Goal: Task Accomplishment & Management: Complete application form

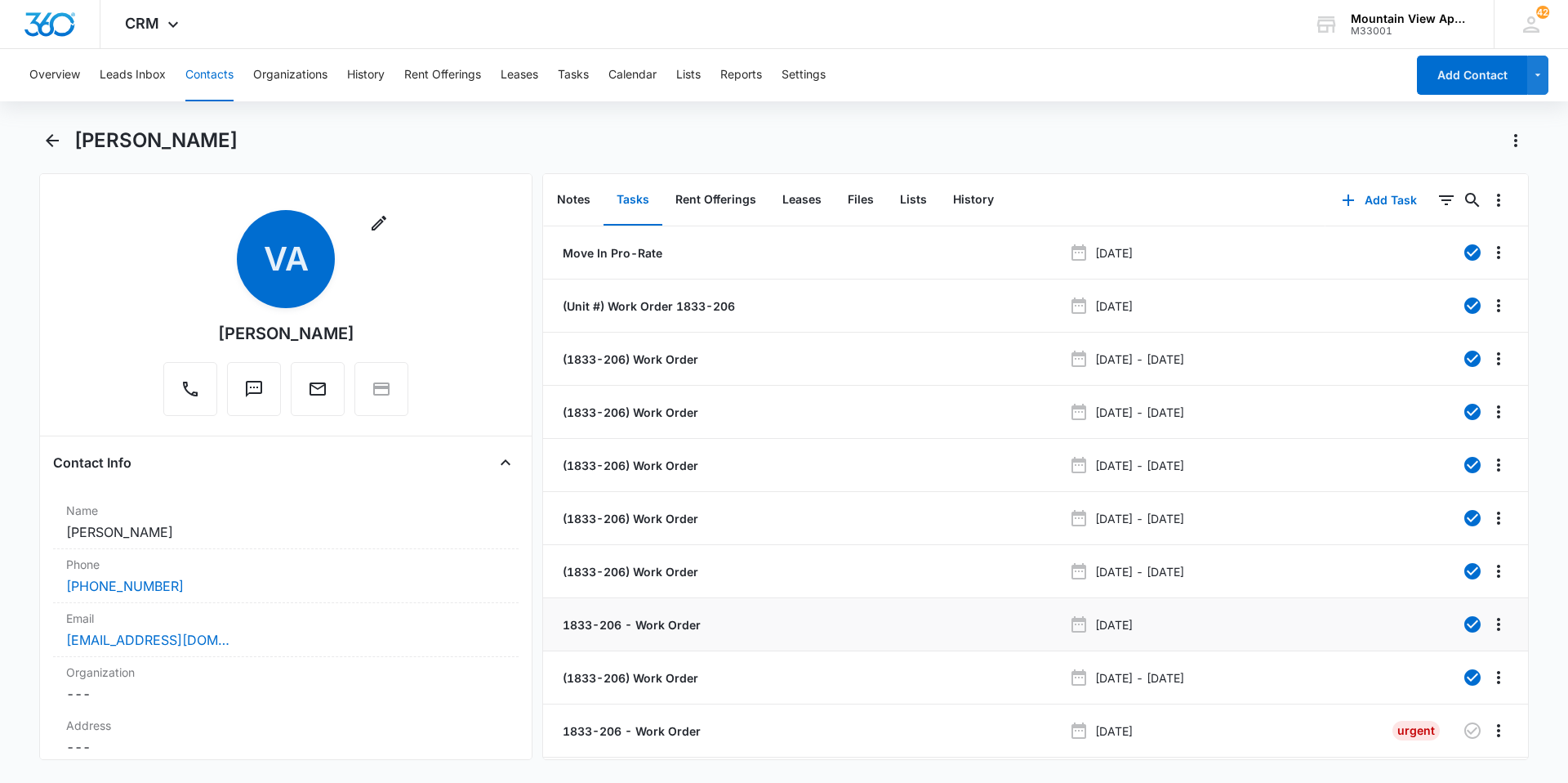
scroll to position [47, 0]
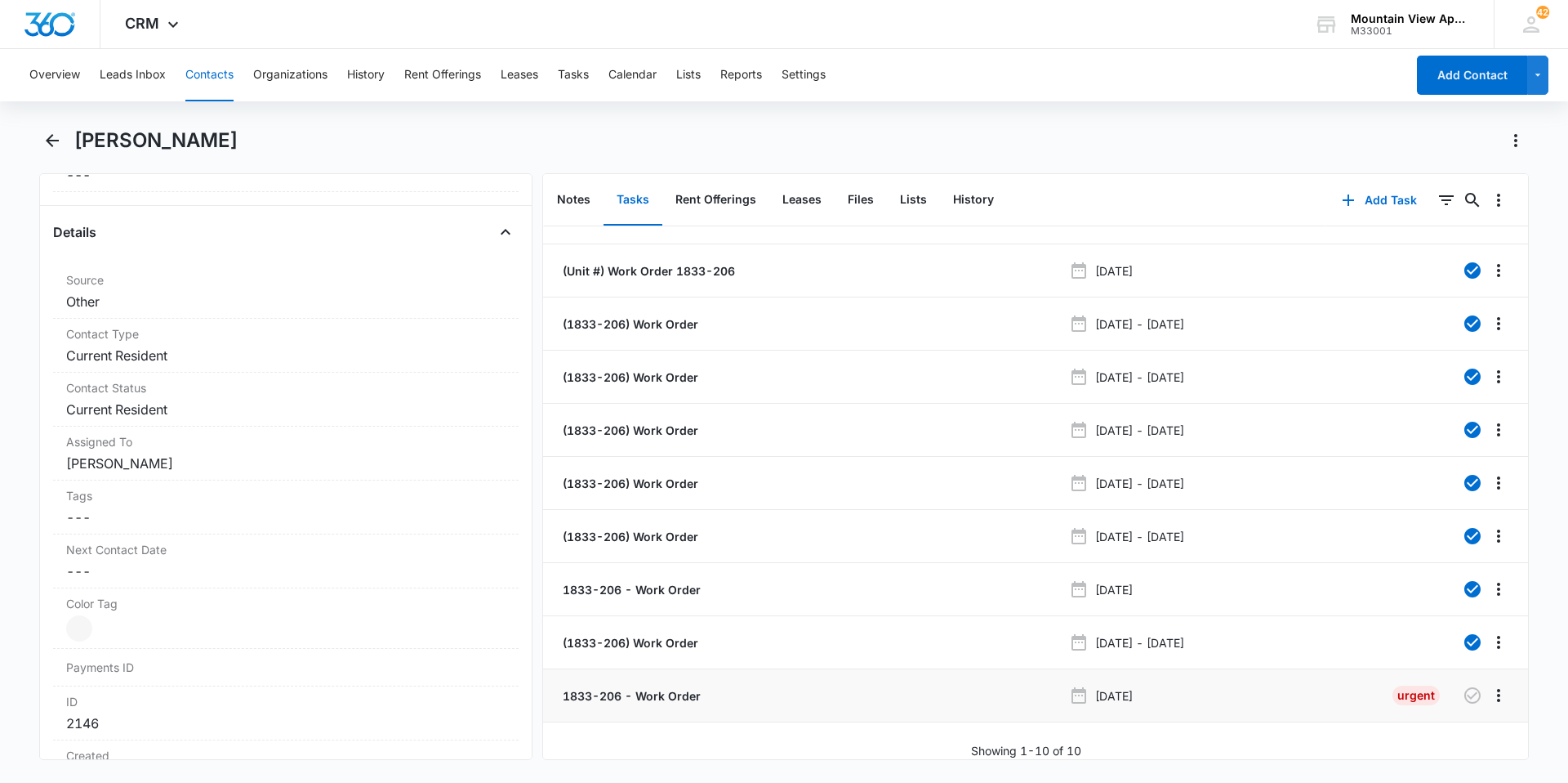
click at [685, 689] on p "1833-206 - Work Order" at bounding box center [630, 696] width 141 height 17
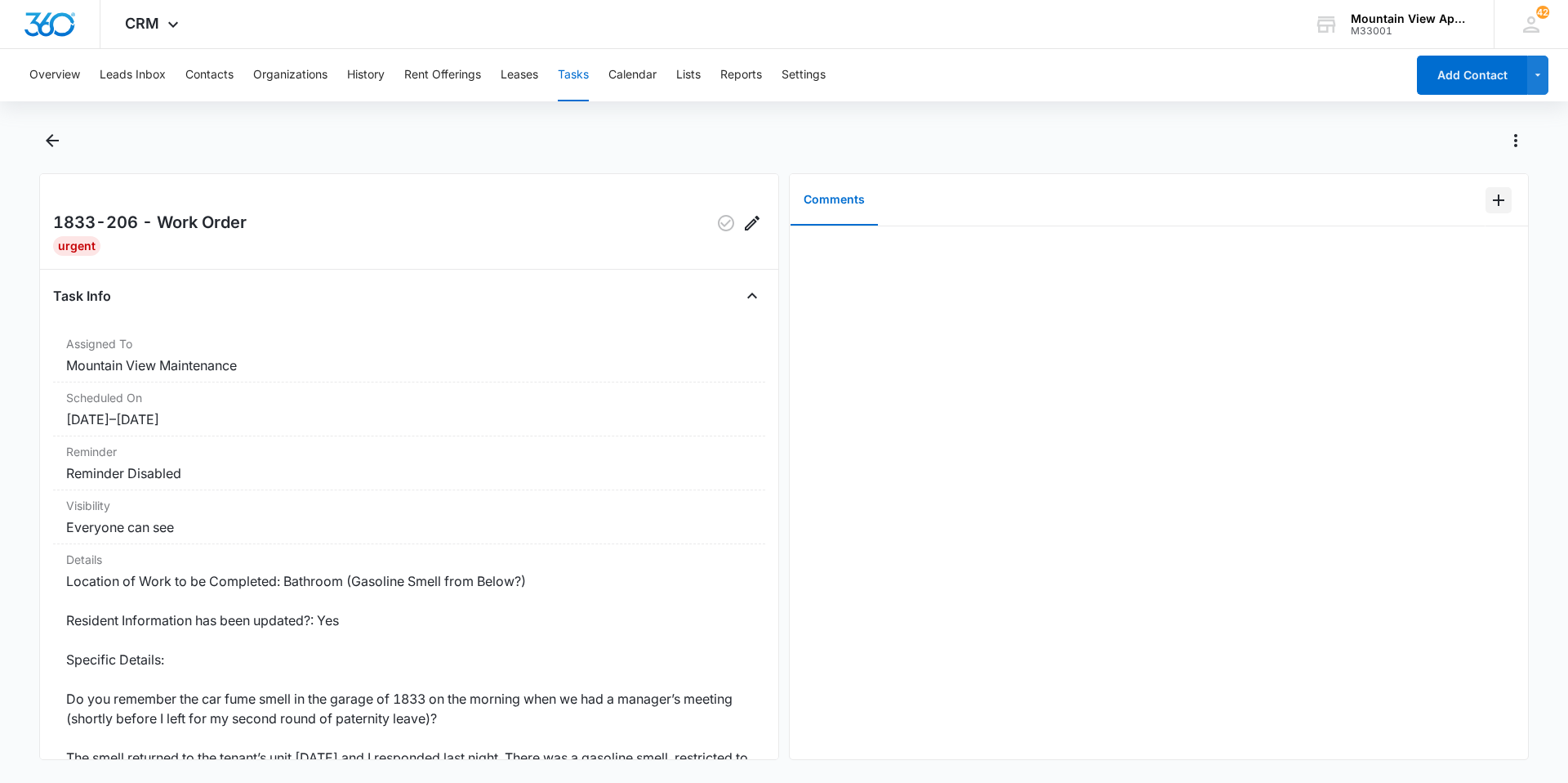
click at [1489, 201] on icon "Add Comment" at bounding box center [1498, 200] width 19 height 19
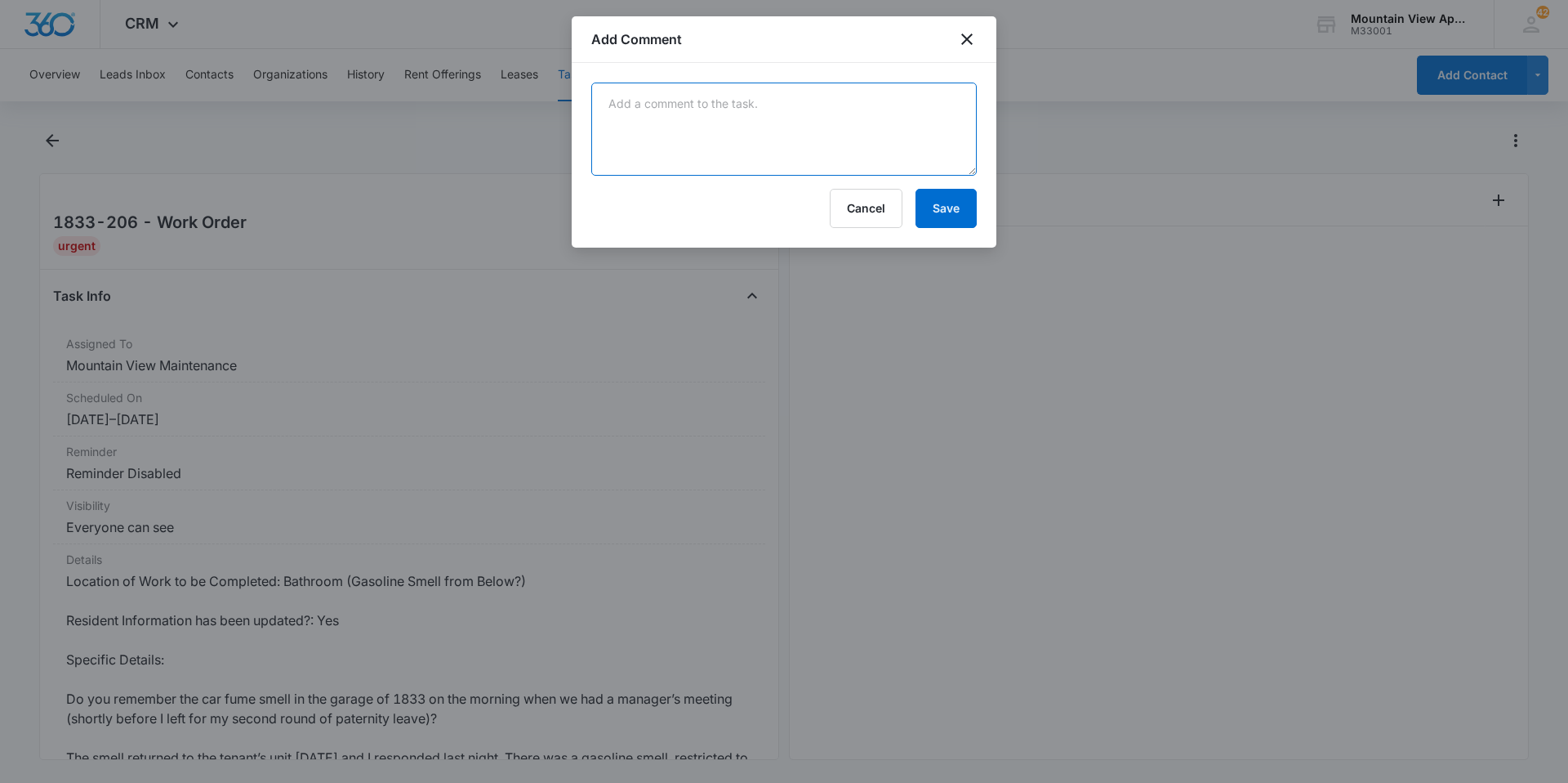
click at [964, 141] on textarea at bounding box center [784, 129] width 385 height 93
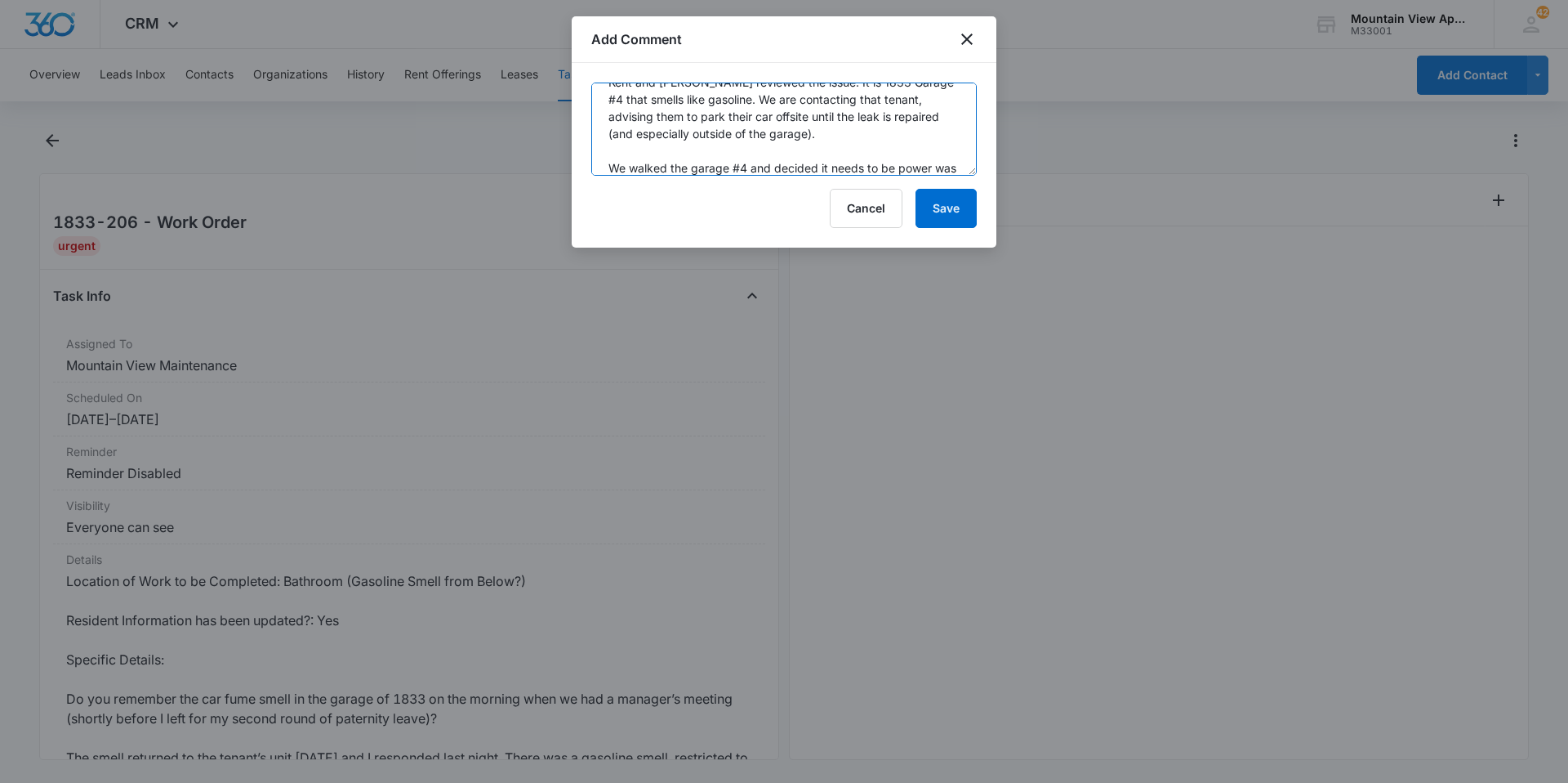
scroll to position [38, 0]
click at [776, 166] on textarea "Kent and [PERSON_NAME] reviewed the issue. It is 1833 Garage #4 that smells lik…" at bounding box center [784, 129] width 385 height 93
type textarea "Kent and [PERSON_NAME] reviewed the issue. It is 1833 Garage #4 that smells lik…"
click at [958, 210] on button "Save" at bounding box center [946, 208] width 61 height 39
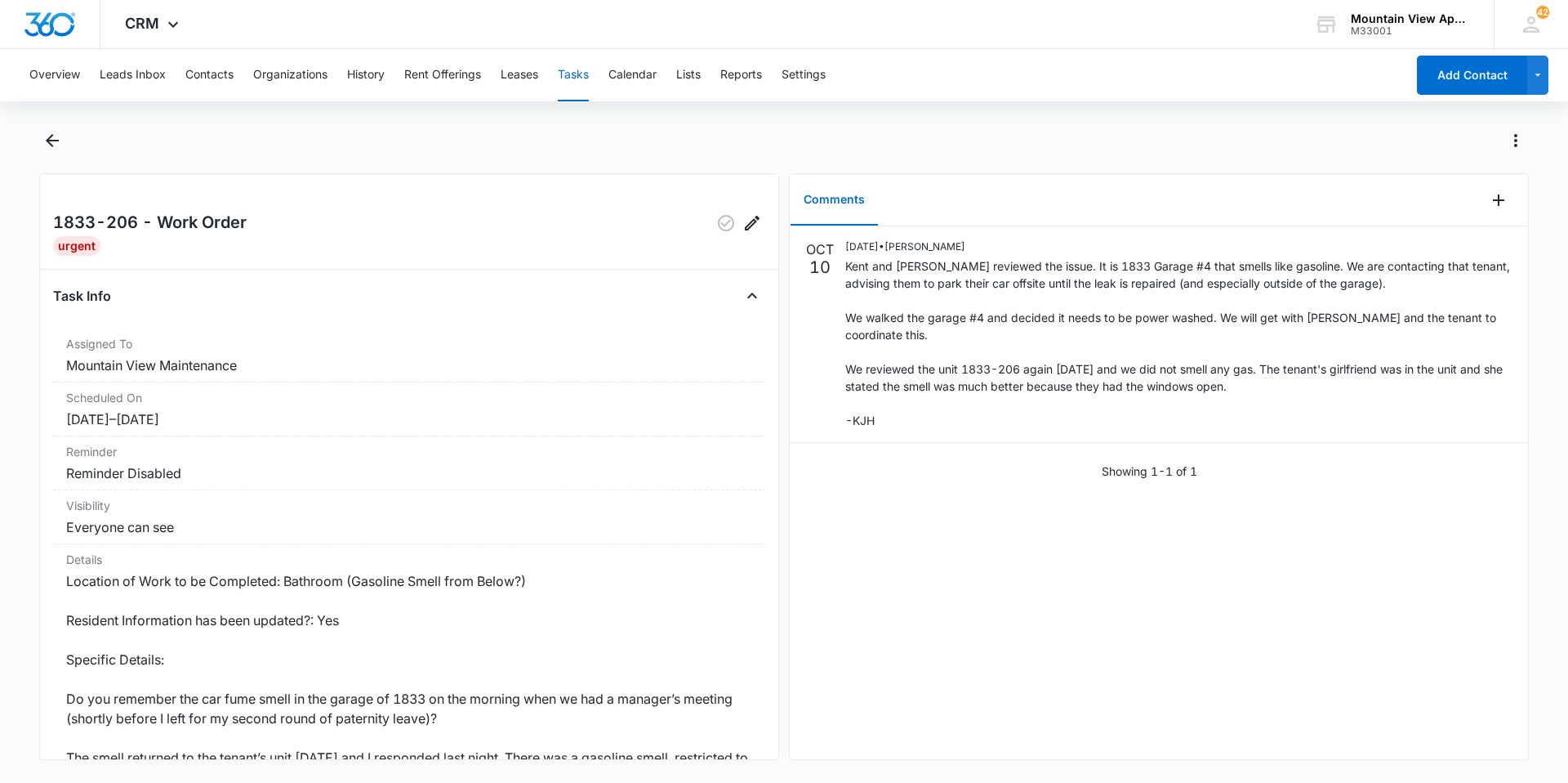
click at [238, 84] on div "Overview Leads Inbox Contacts Organizations History Rent Offerings Leases Tasks…" at bounding box center [712, 75] width 1386 height 52
click at [227, 78] on button "Contacts" at bounding box center [209, 75] width 48 height 52
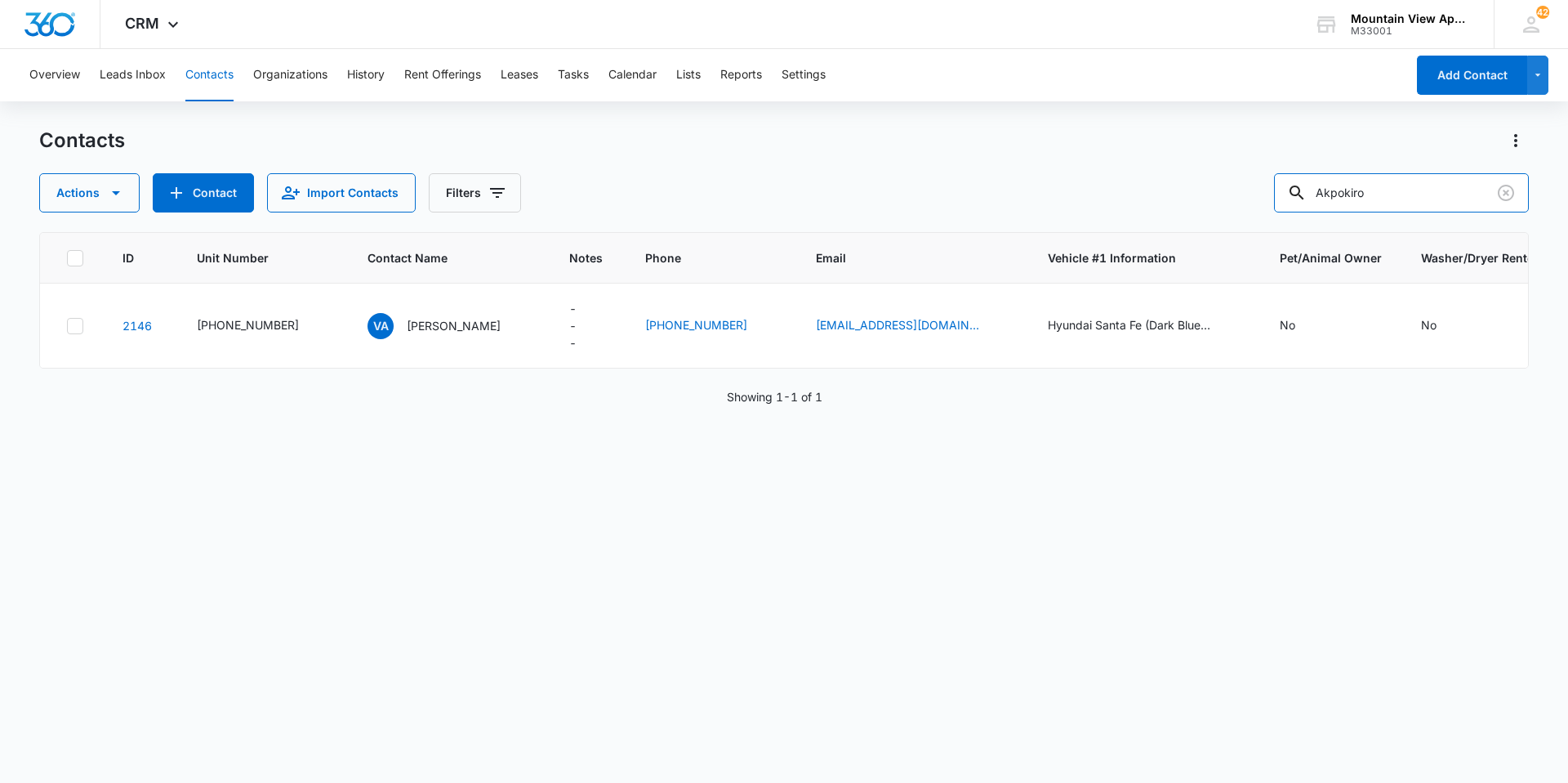
click at [1309, 199] on div "Akpokiro" at bounding box center [1402, 193] width 255 height 39
type input "[PERSON_NAME]"
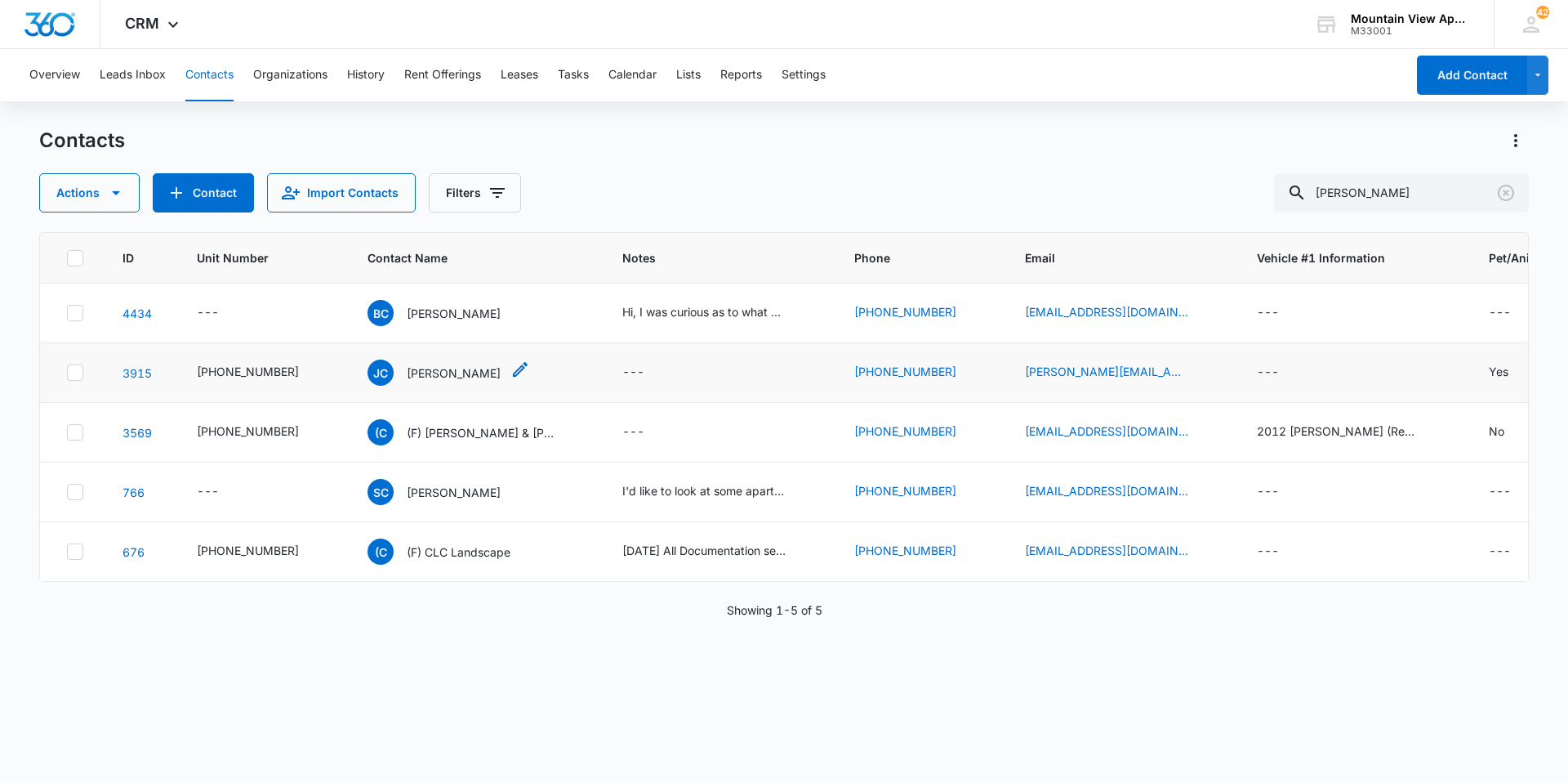
click at [445, 373] on p "[PERSON_NAME]" at bounding box center [454, 373] width 94 height 17
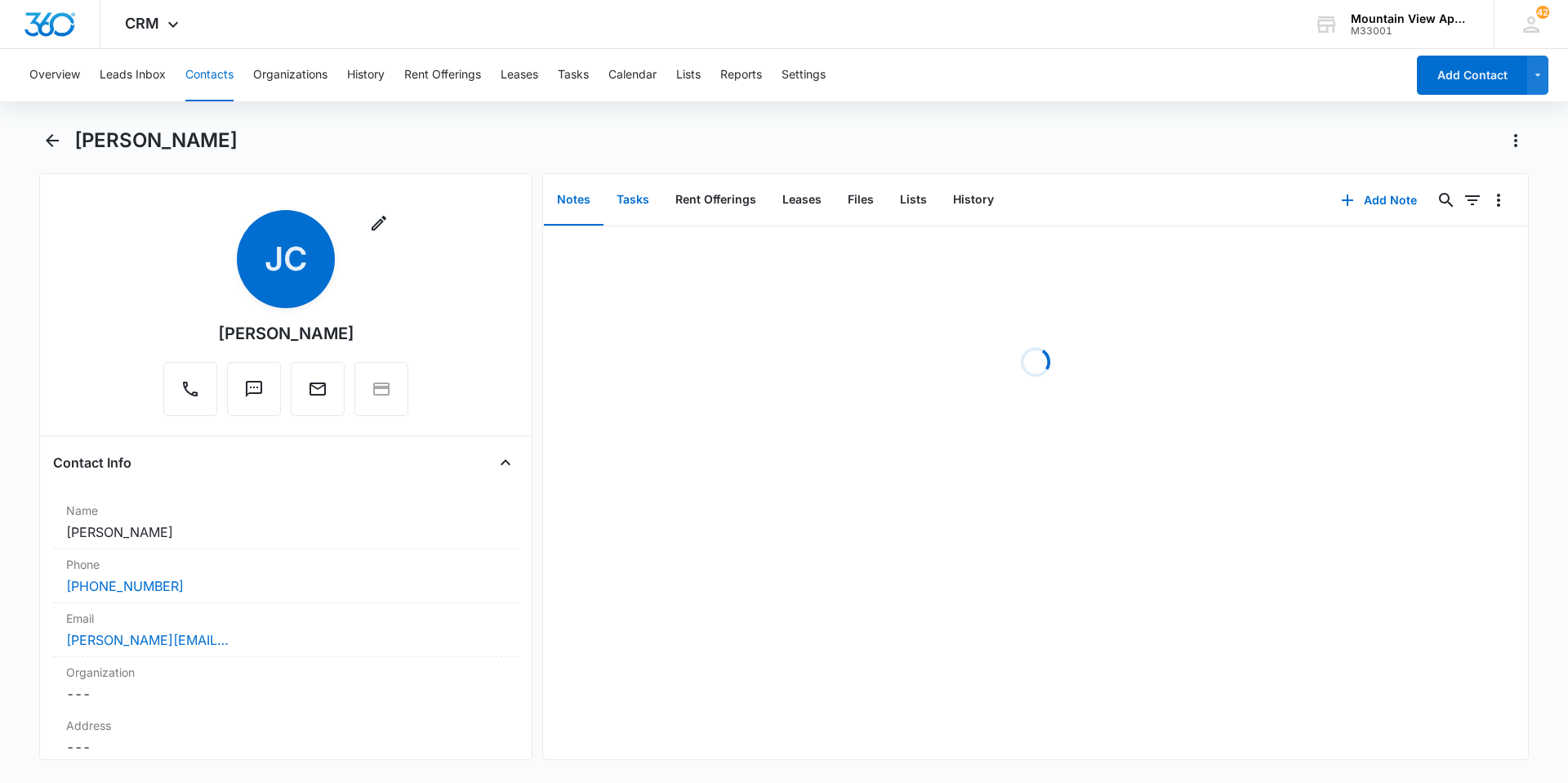
click at [635, 208] on button "Tasks" at bounding box center [633, 201] width 58 height 51
click at [1402, 206] on button "Add Task" at bounding box center [1380, 200] width 108 height 39
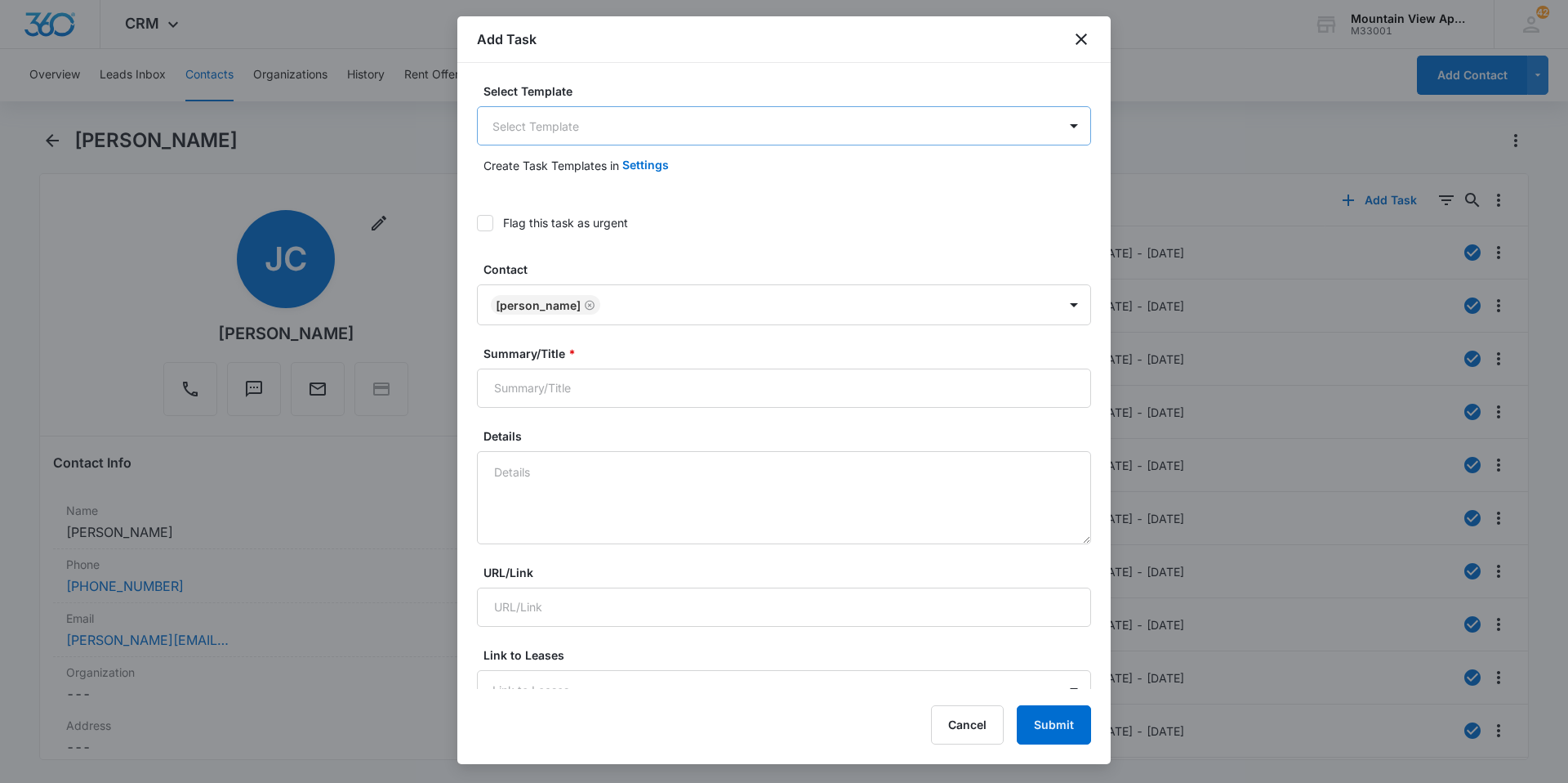
click at [677, 126] on body "CRM Apps Reputation Websites Forms CRM Email Social Content Ads Intelligence Fi…" at bounding box center [784, 392] width 1568 height 783
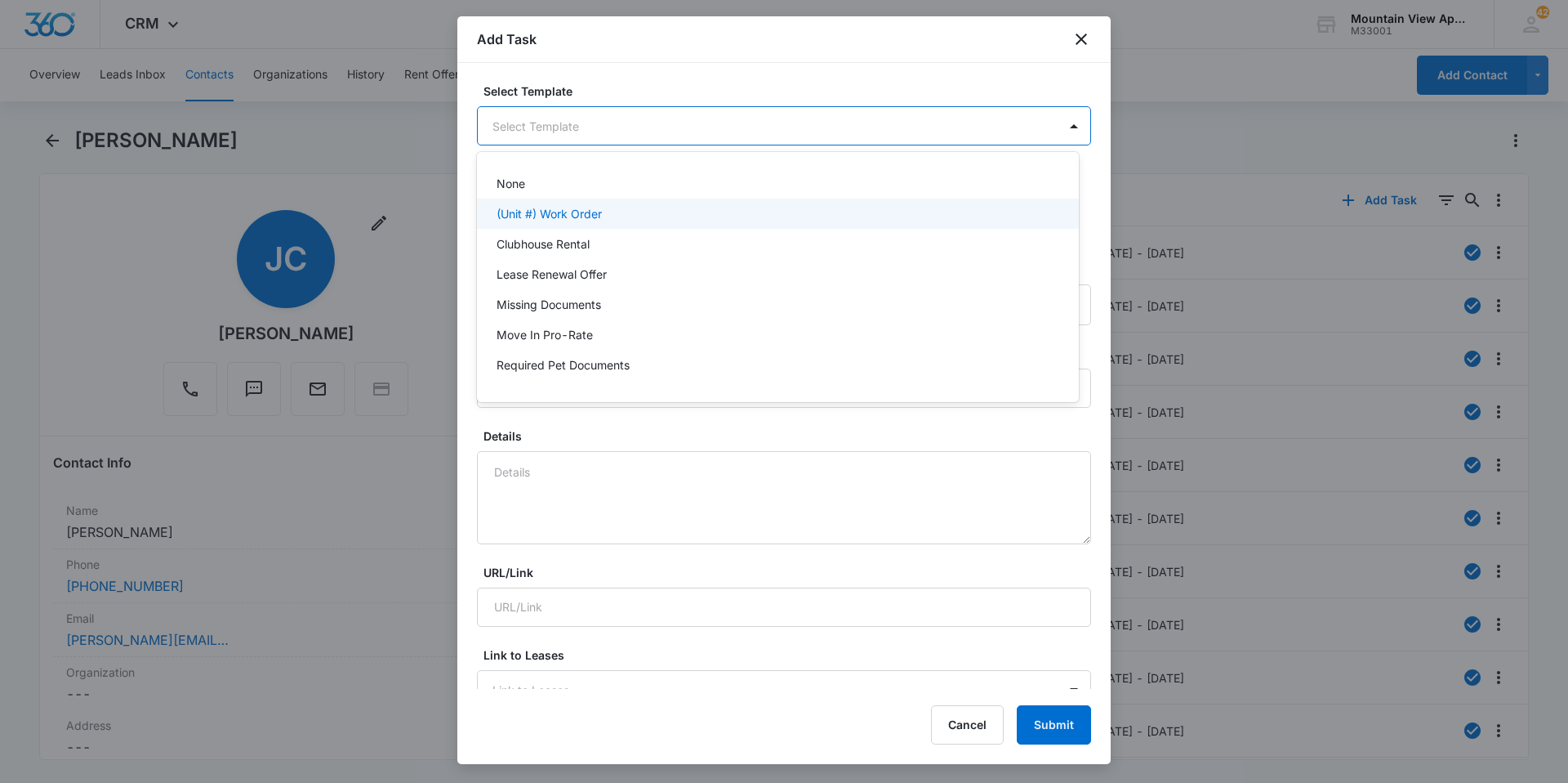
click at [644, 204] on div "(Unit #) Work Order" at bounding box center [777, 214] width 602 height 31
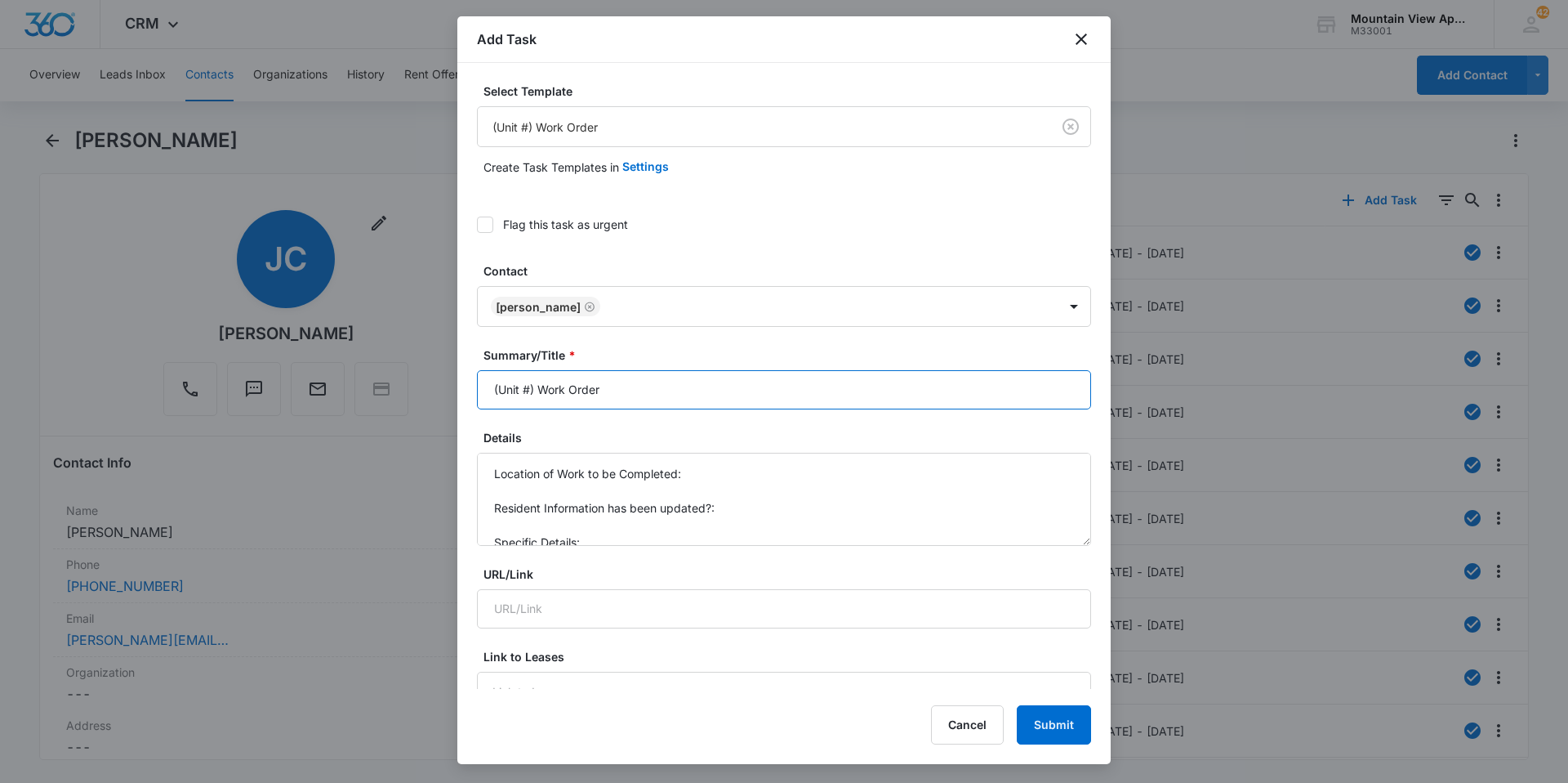
drag, startPoint x: 534, startPoint y: 390, endPoint x: 404, endPoint y: 376, distance: 130.8
click at [417, 384] on body "CRM Apps Reputation Websites Forms CRM Email Social Content Ads Intelligence Fi…" at bounding box center [784, 392] width 1568 height 783
type input "1861-302 - Work Order"
click at [813, 219] on label "Flag this task as urgent" at bounding box center [784, 224] width 614 height 17
click at [477, 225] on input "Flag this task as urgent" at bounding box center [477, 225] width 0 height 0
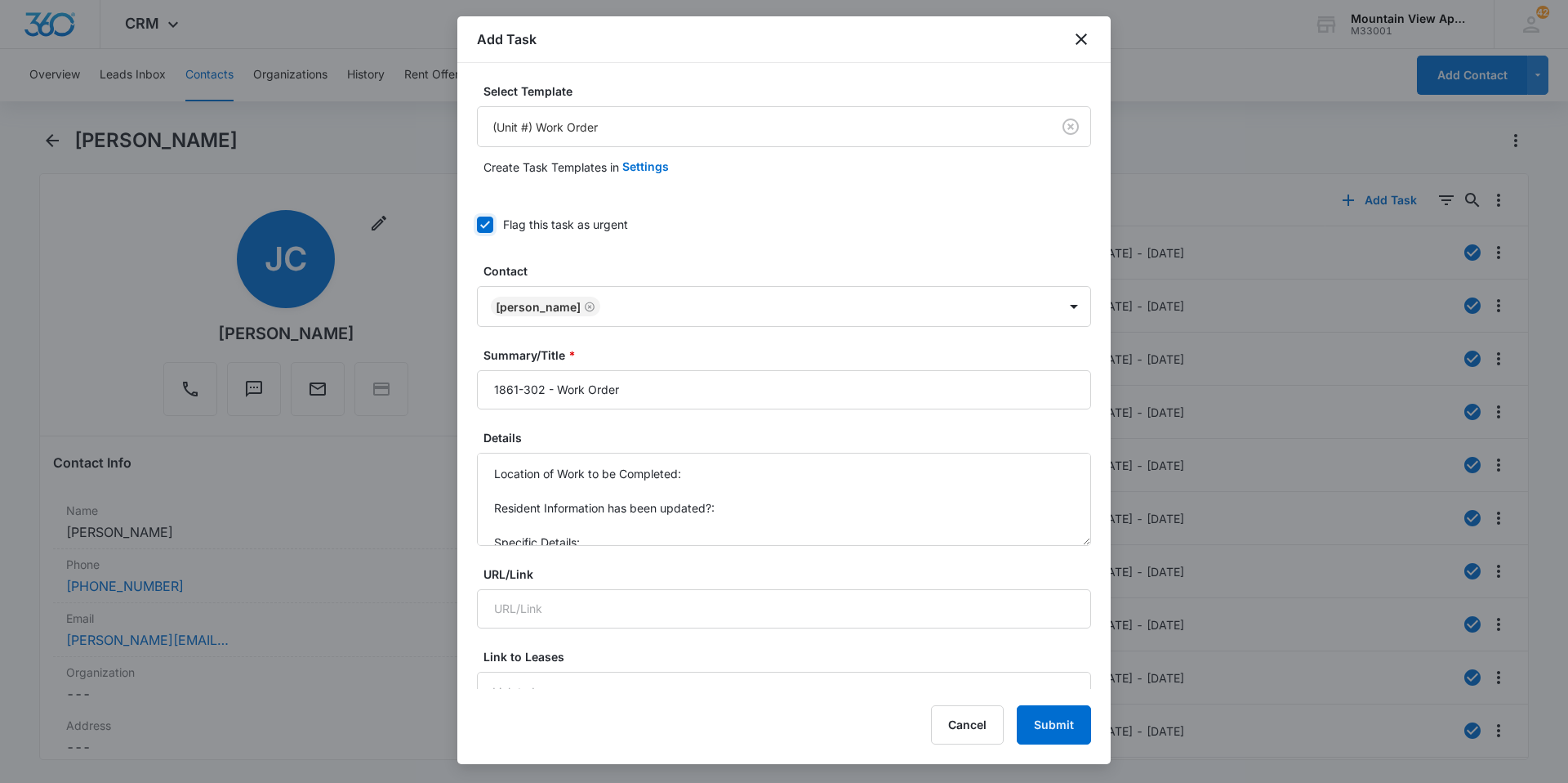
scroll to position [163, 0]
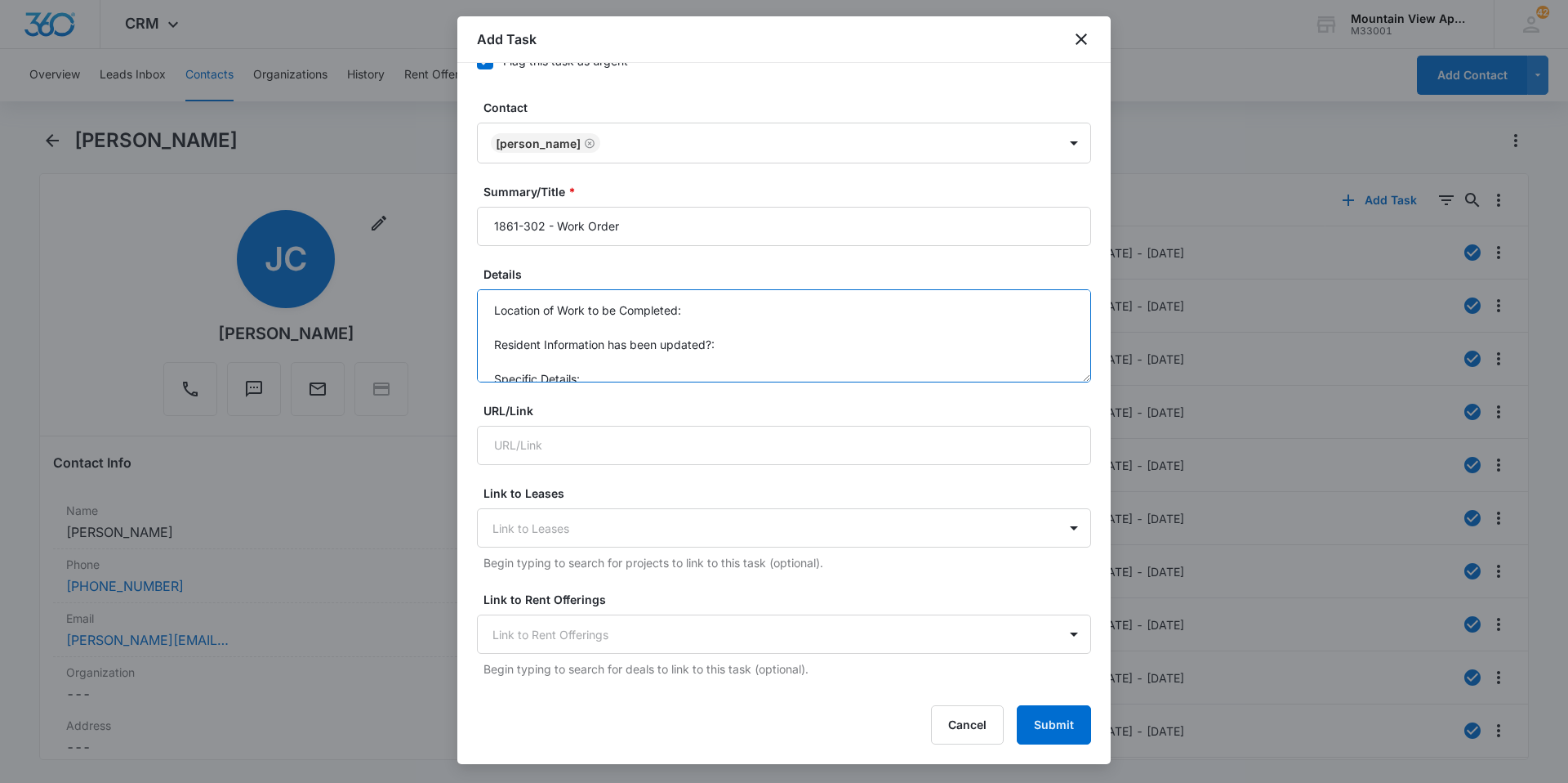
click at [778, 313] on textarea "Location of Work to be Completed: Resident Information has been updated?: Speci…" at bounding box center [784, 336] width 614 height 93
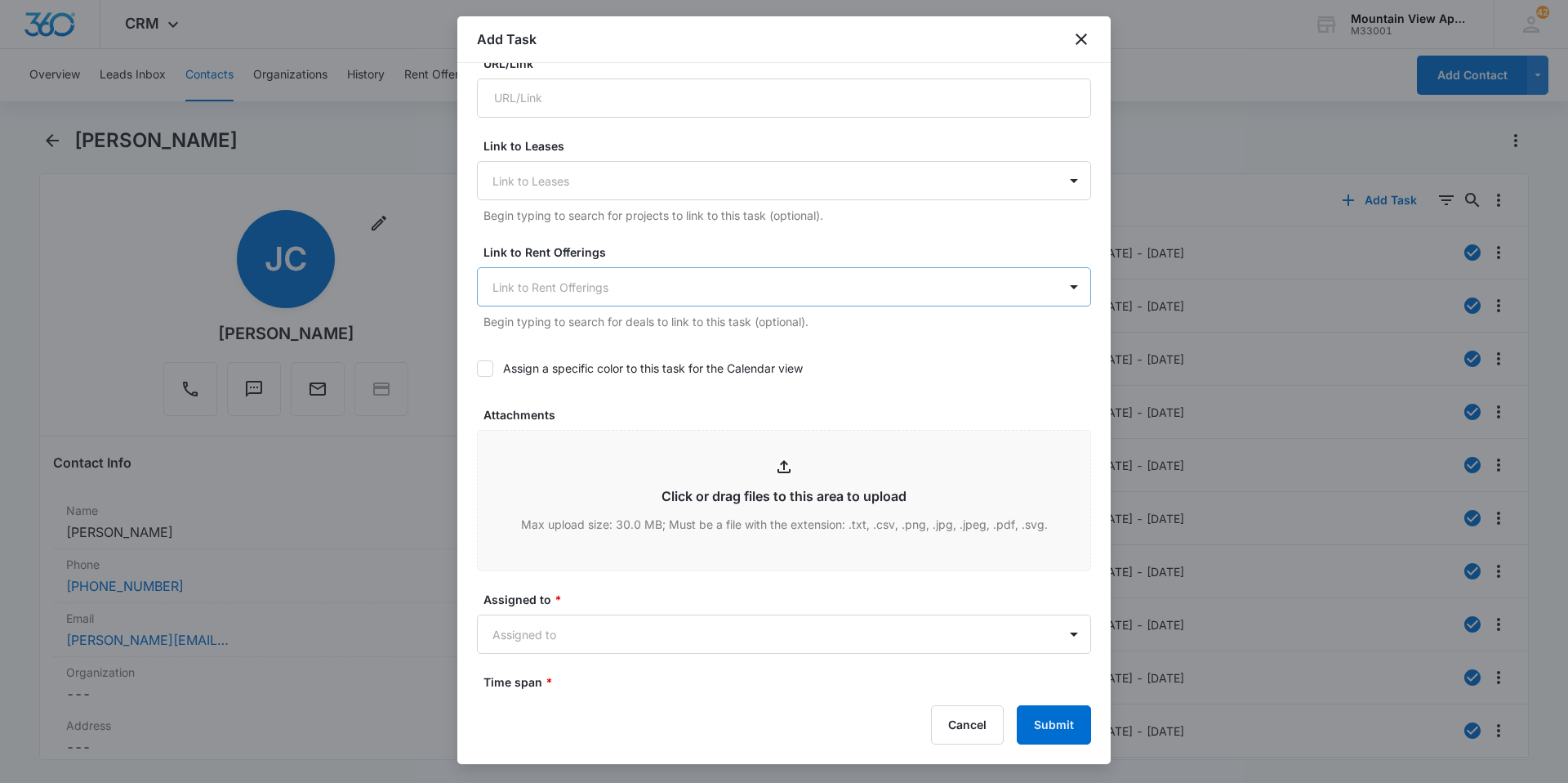
scroll to position [817, 0]
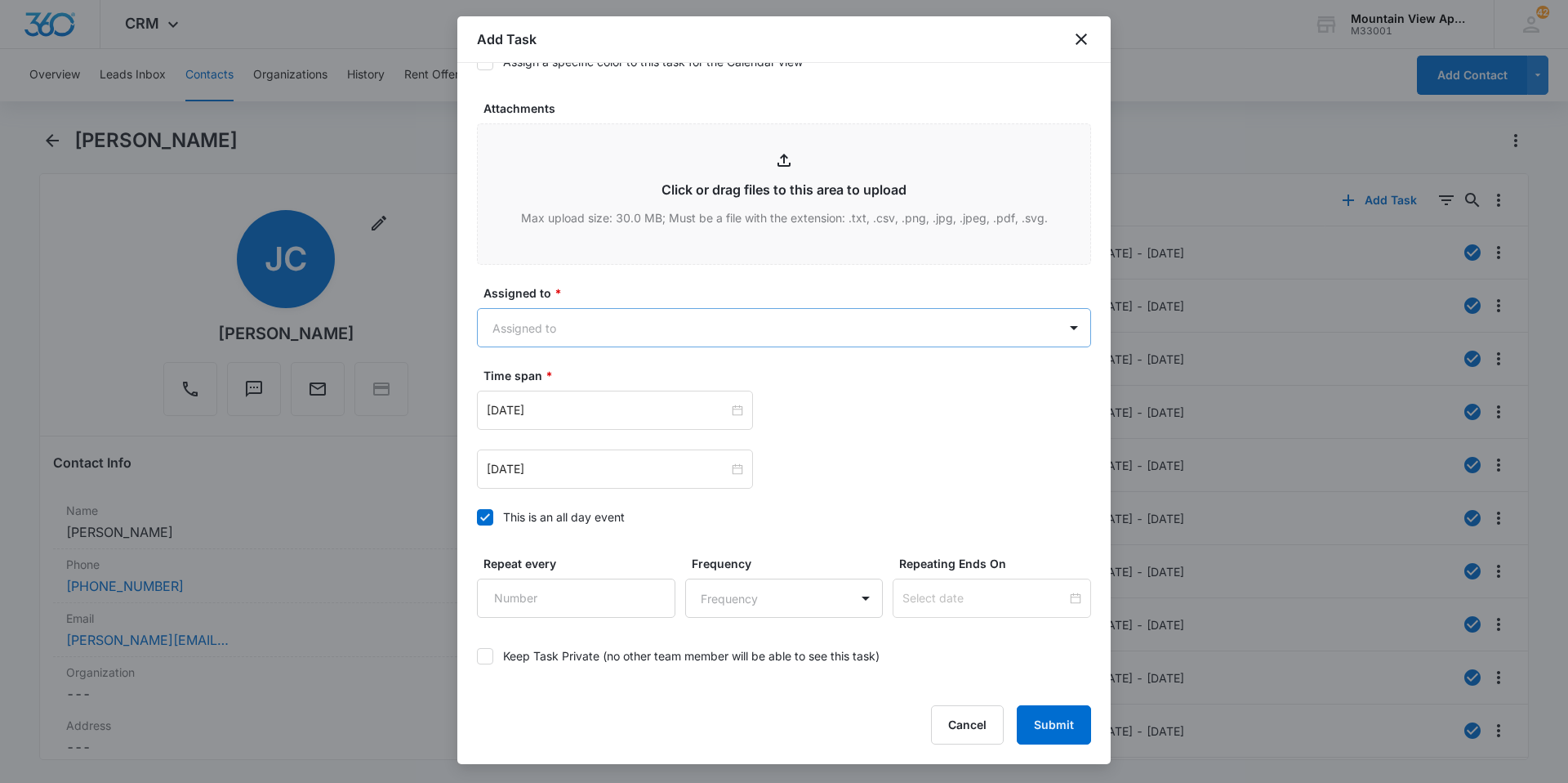
type textarea "Location of Work to be Completed: Microwave Resident Information has been updat…"
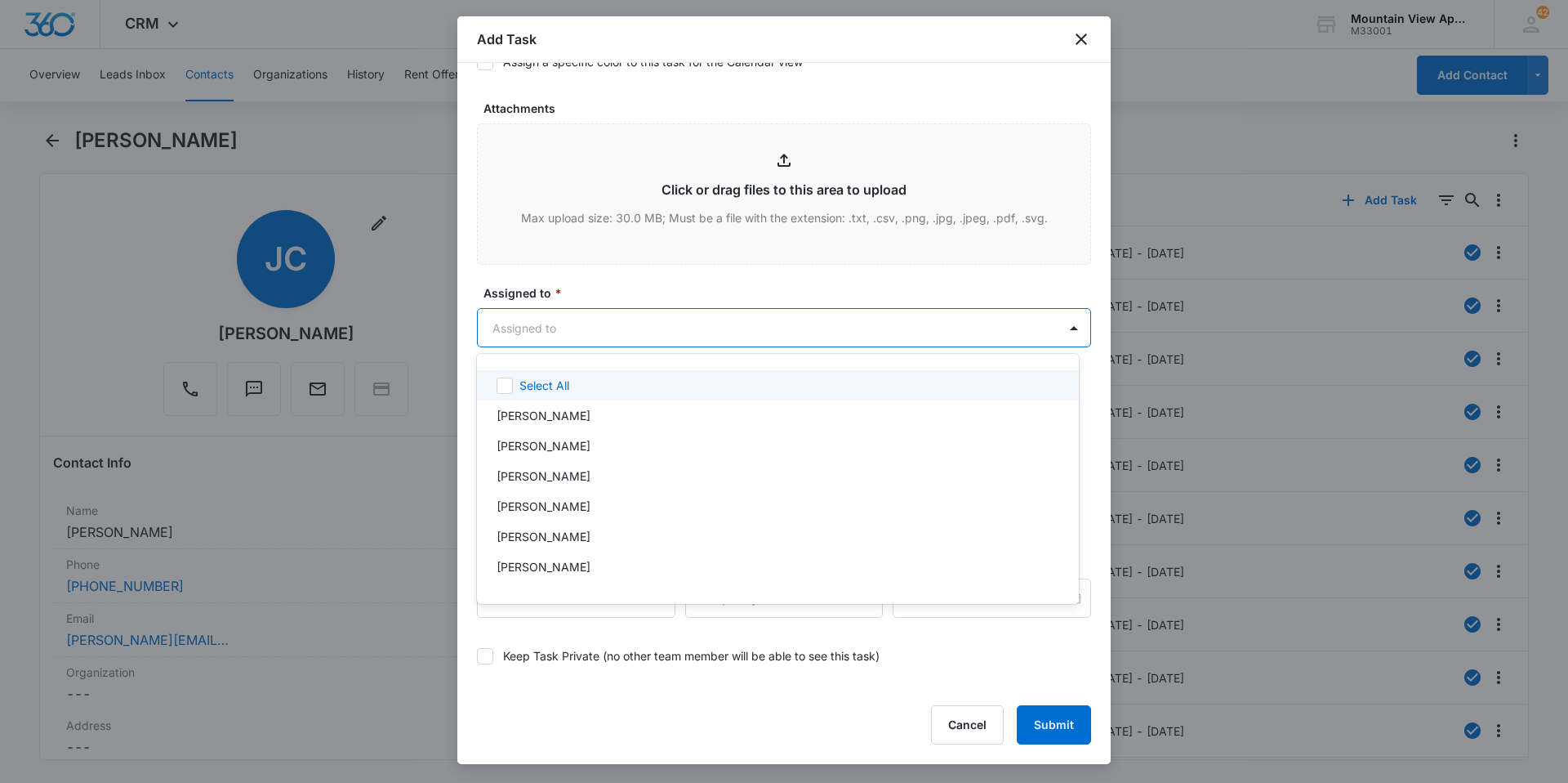
drag, startPoint x: 708, startPoint y: 326, endPoint x: 698, endPoint y: 332, distance: 11.7
click at [698, 332] on body "CRM Apps Reputation Websites Forms CRM Email Social Content Ads Intelligence Fi…" at bounding box center [784, 392] width 1568 height 783
type input "main"
click at [748, 281] on div at bounding box center [784, 392] width 1568 height 783
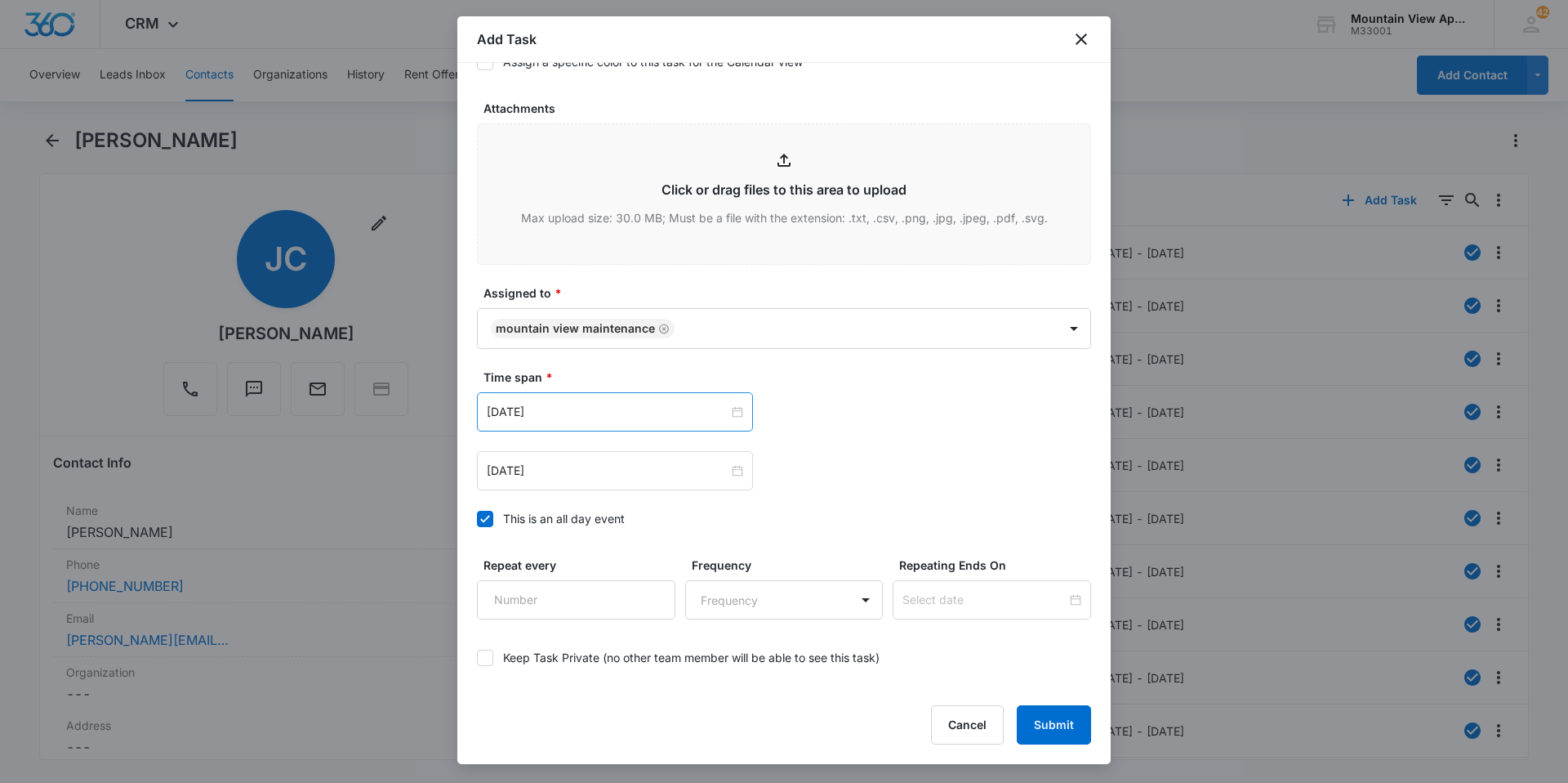
click at [638, 398] on div "[DATE]" at bounding box center [614, 412] width 276 height 39
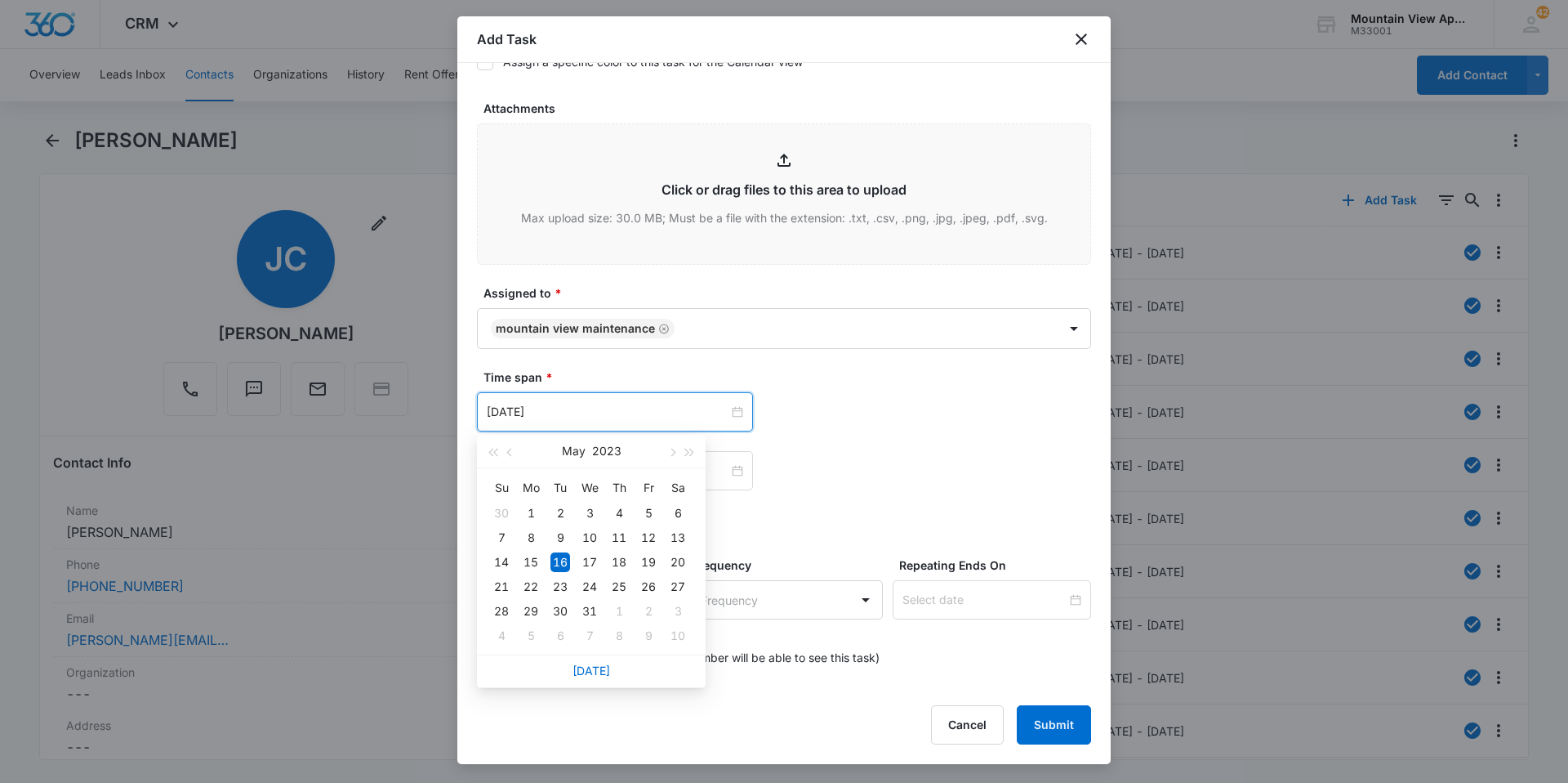
click at [623, 421] on div "[DATE]" at bounding box center [614, 412] width 276 height 39
click at [604, 676] on link "[DATE]" at bounding box center [591, 671] width 37 height 14
type input "[DATE]"
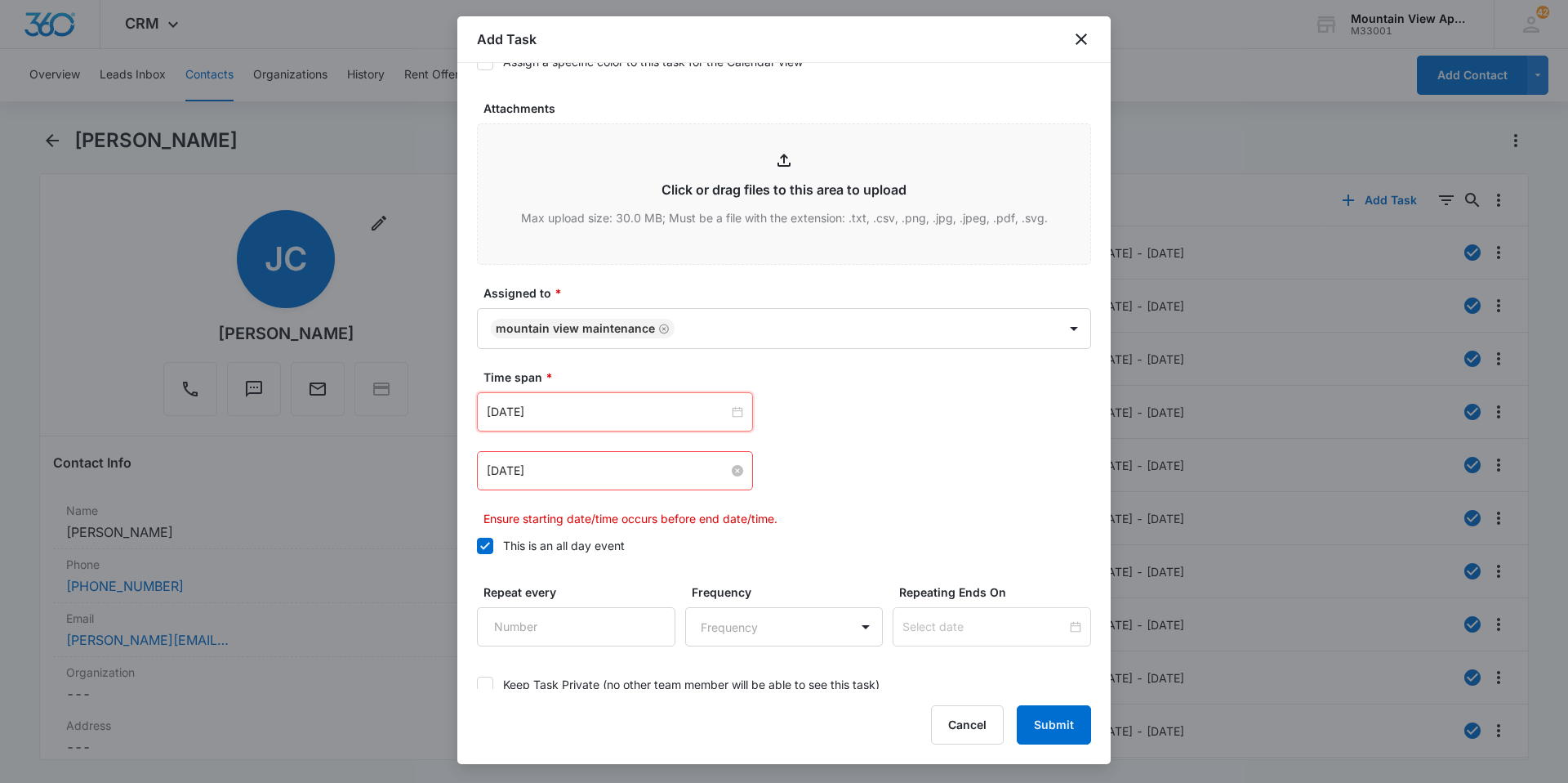
click at [621, 472] on input "[DATE]" at bounding box center [608, 470] width 241 height 18
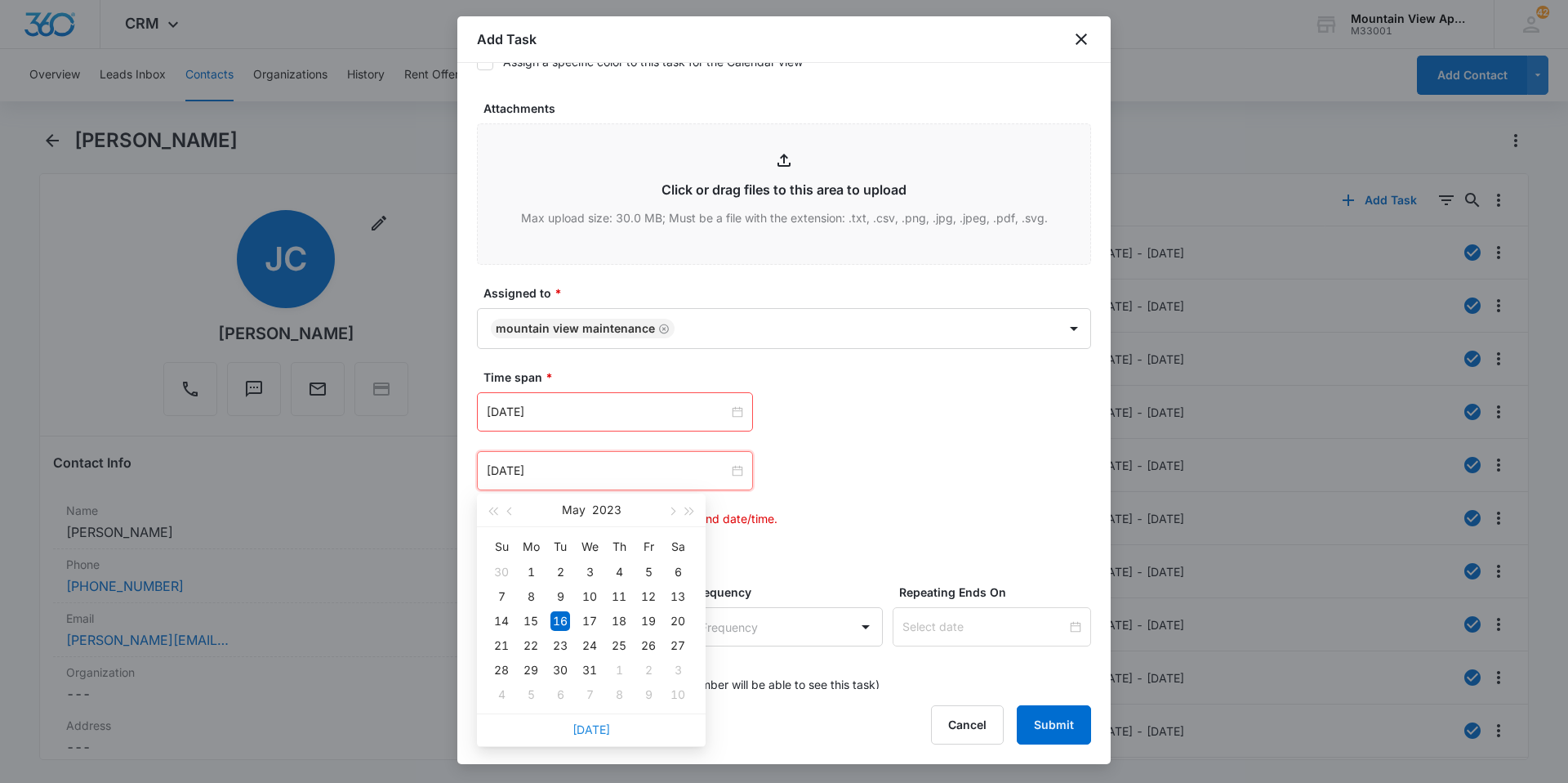
click at [601, 732] on link "[DATE]" at bounding box center [591, 729] width 37 height 14
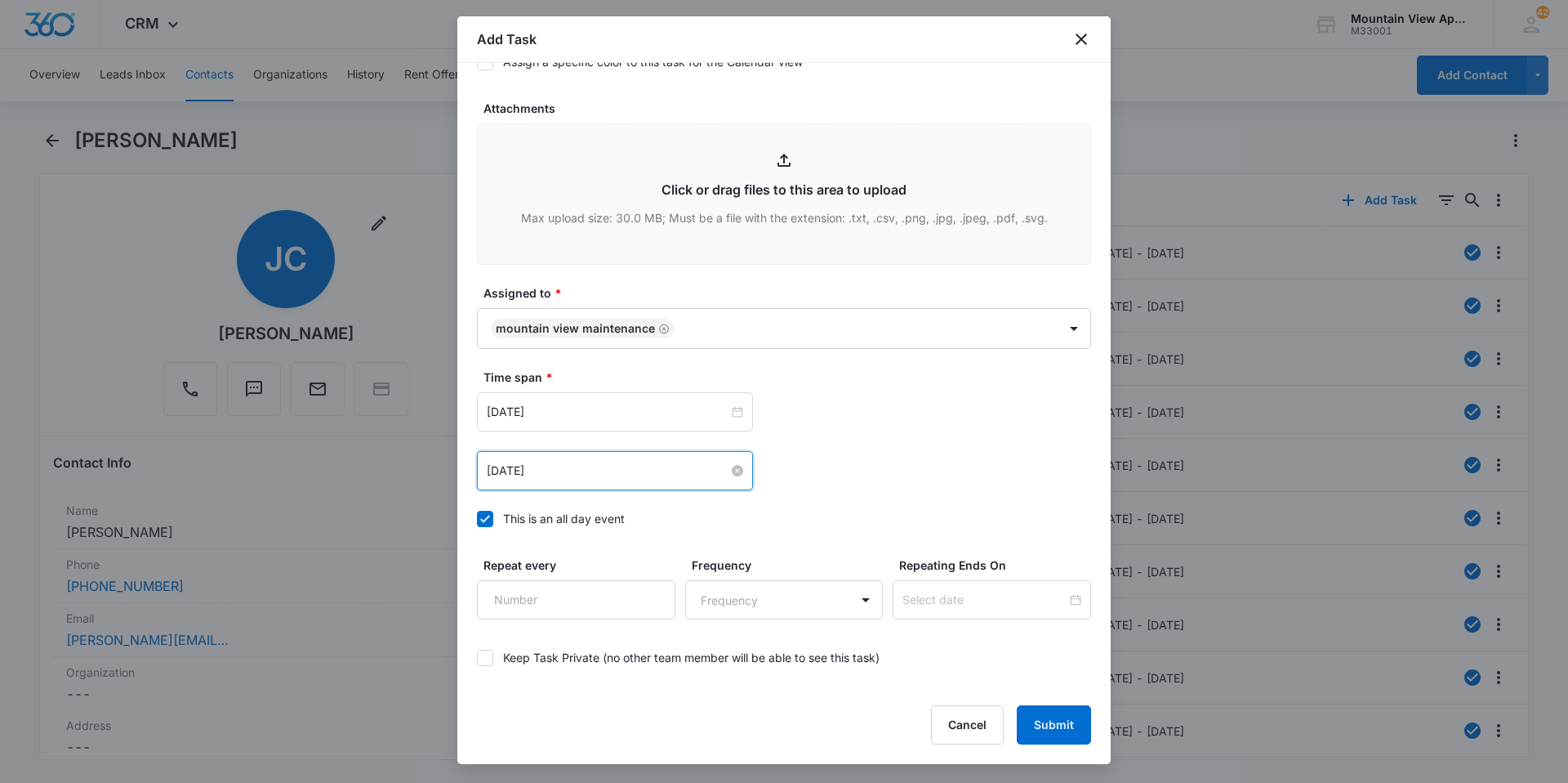
click at [574, 470] on input "[DATE]" at bounding box center [608, 470] width 241 height 18
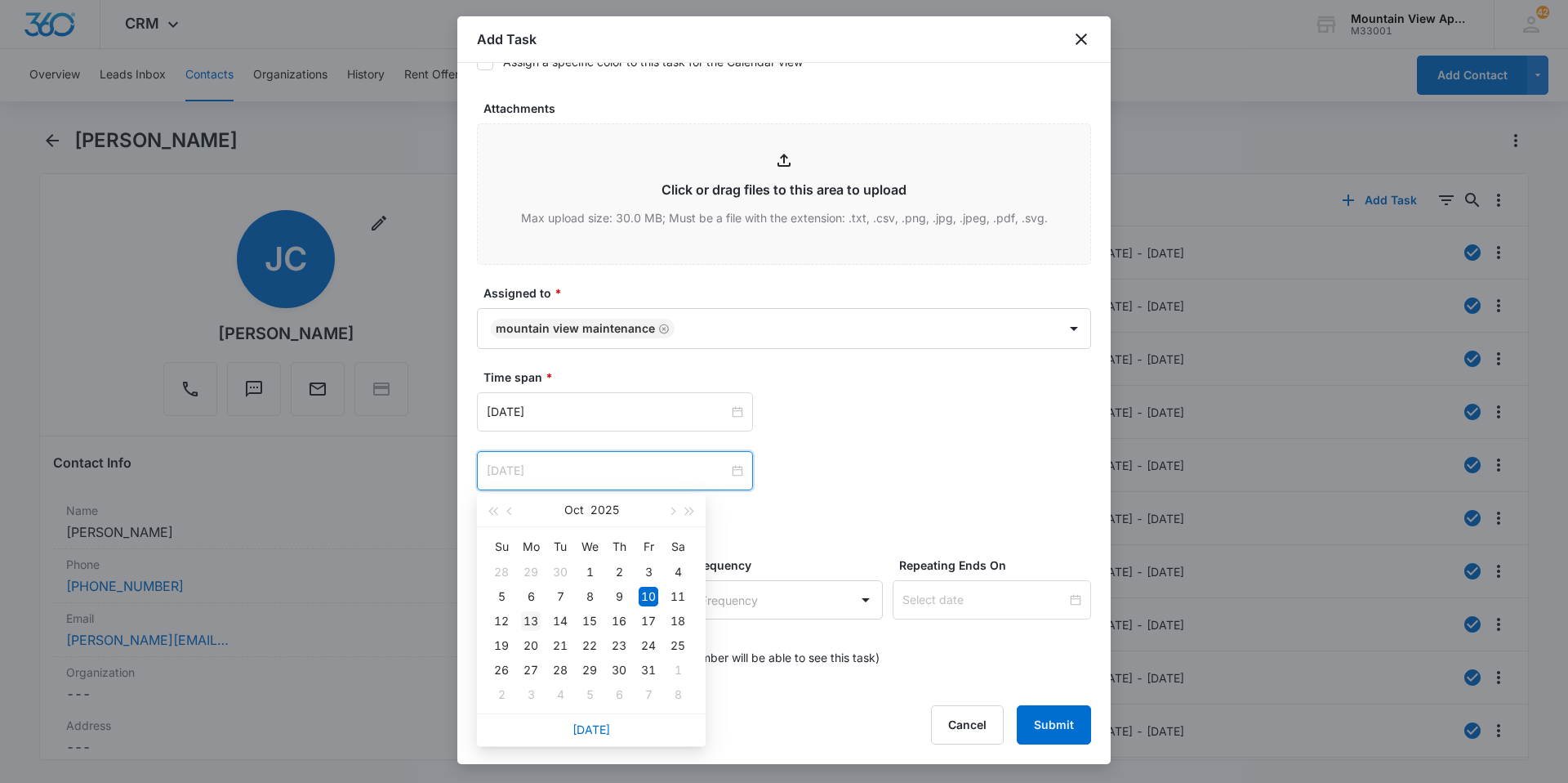
type input "[DATE]"
click at [533, 616] on div "13" at bounding box center [531, 621] width 19 height 19
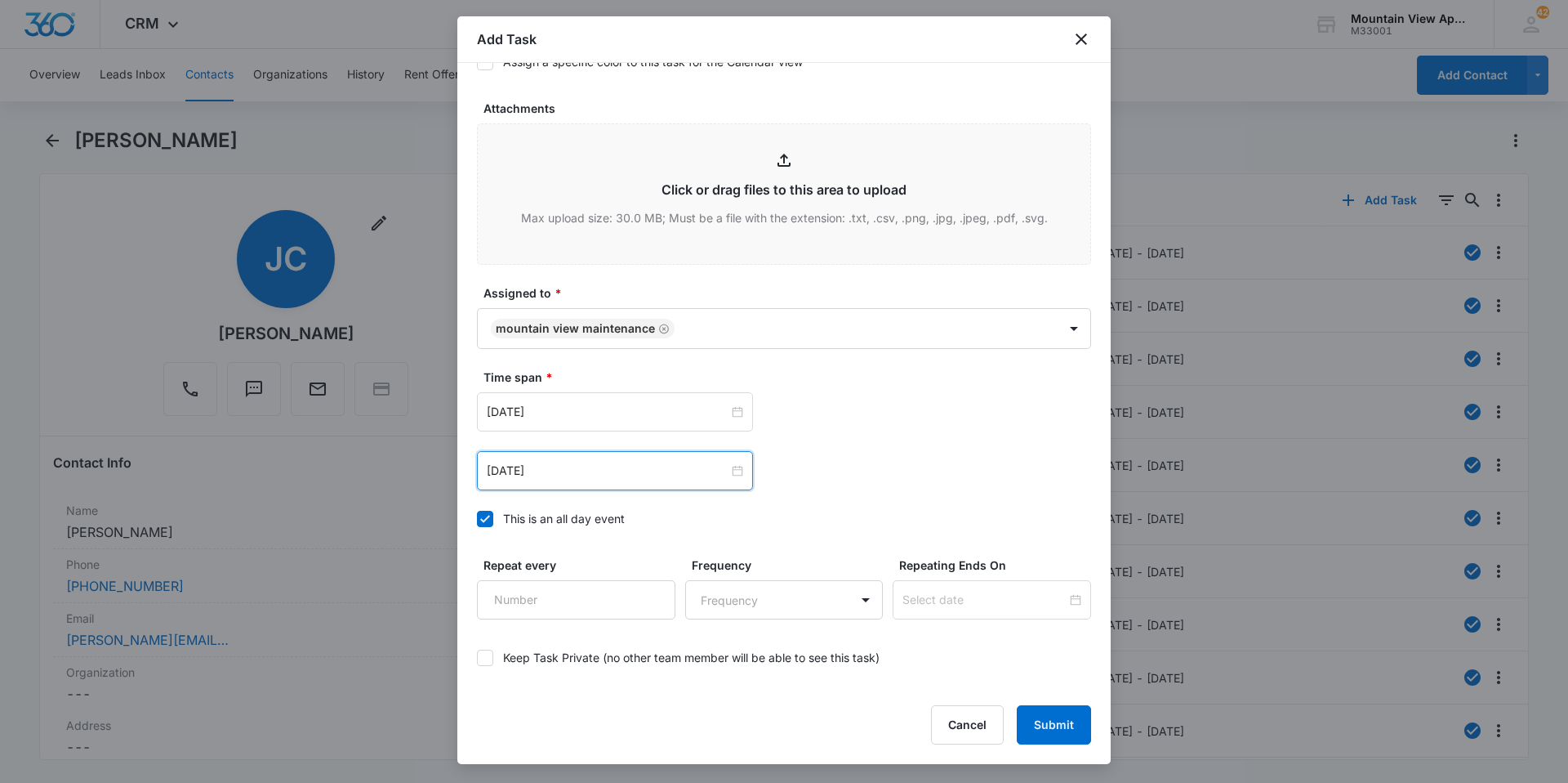
click at [893, 455] on div "[DATE] [DATE] Su Mo Tu We Th Fr Sa 28 29 30 1 2 3 4 5 6 7 8 9 10 11 12 13 14 15…" at bounding box center [784, 470] width 614 height 39
click at [1055, 728] on button "Submit" at bounding box center [1054, 725] width 74 height 39
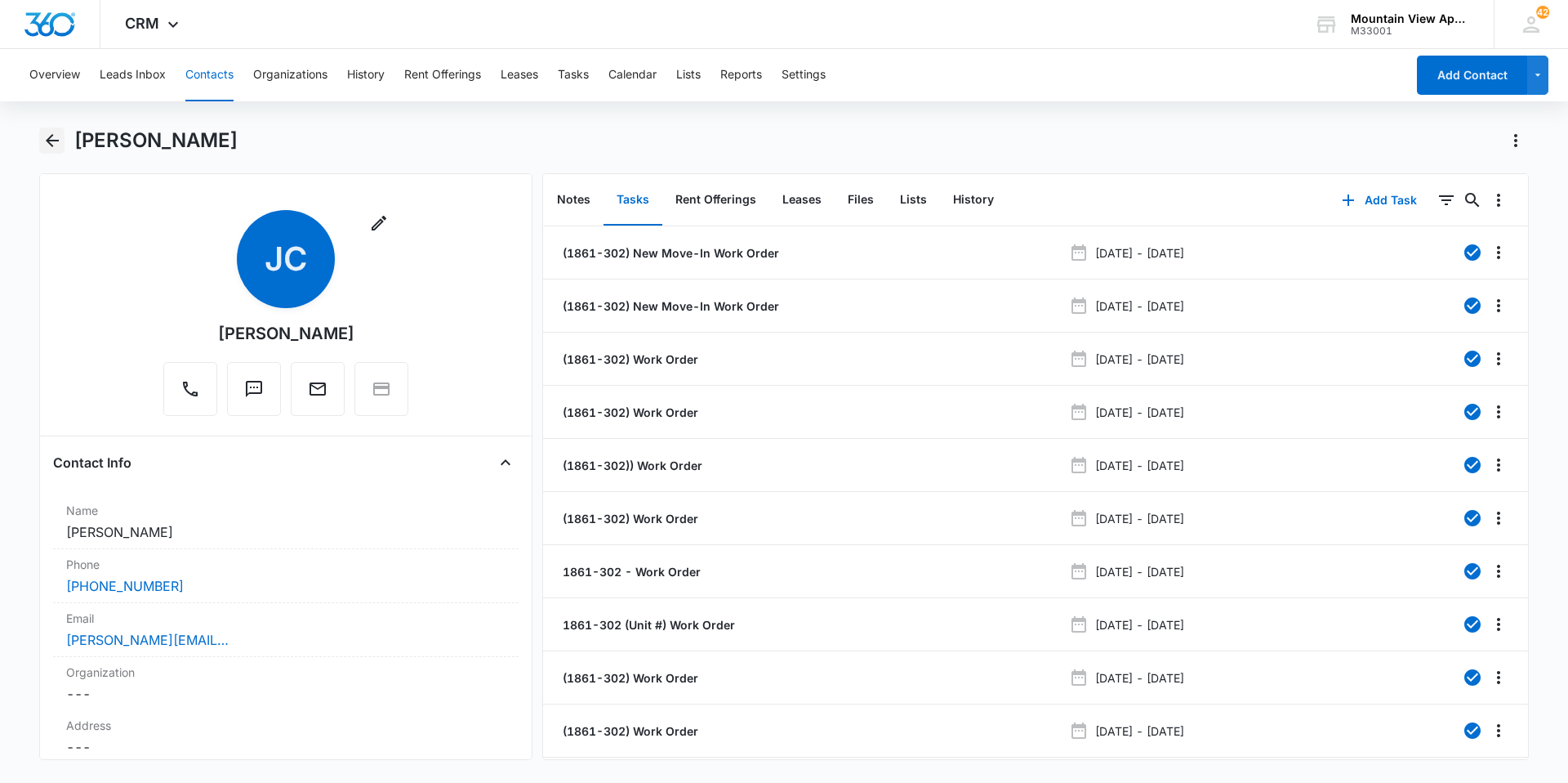
click at [58, 134] on icon "Back" at bounding box center [52, 140] width 19 height 19
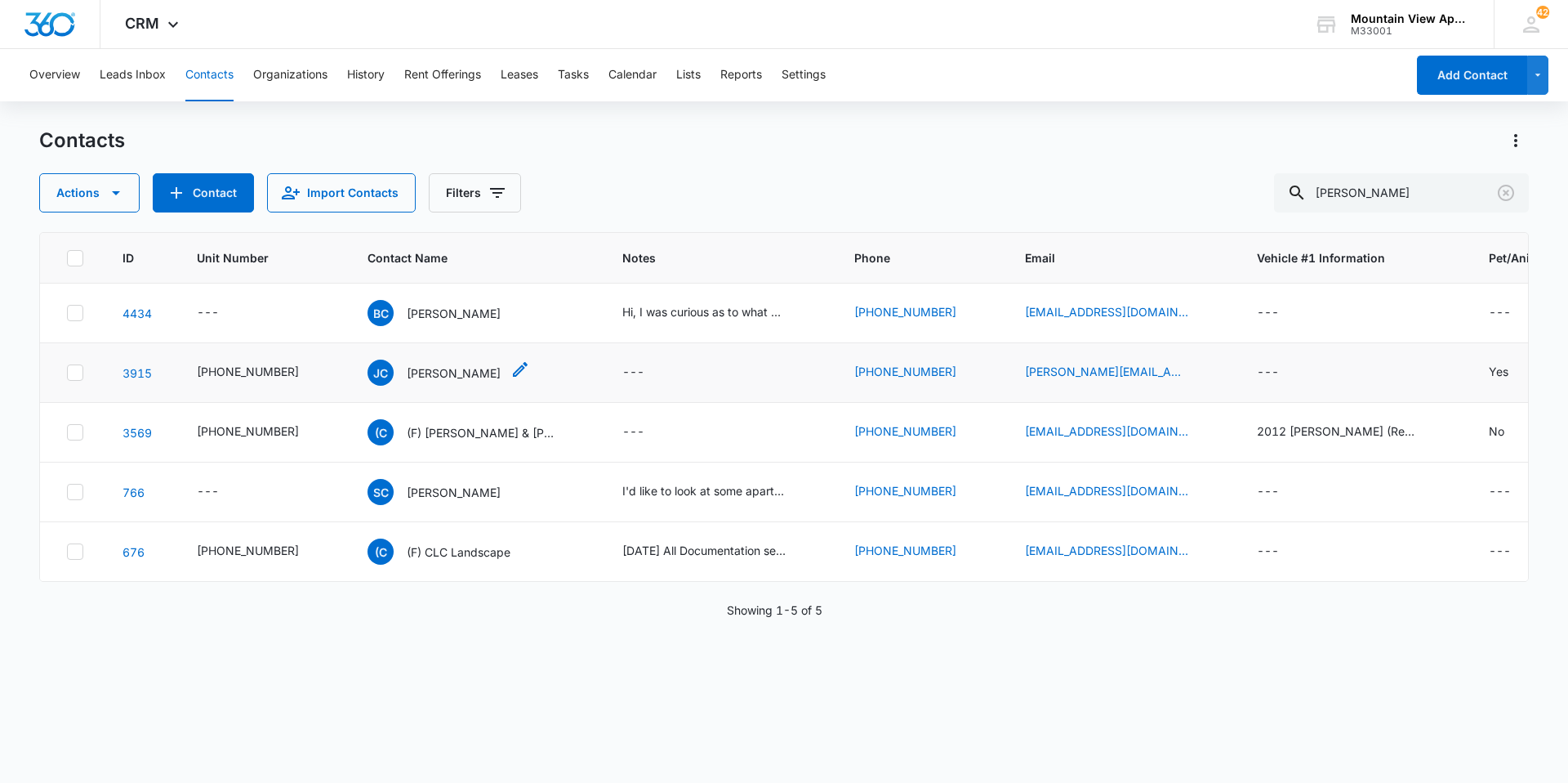
click at [437, 371] on p "[PERSON_NAME]" at bounding box center [454, 373] width 94 height 17
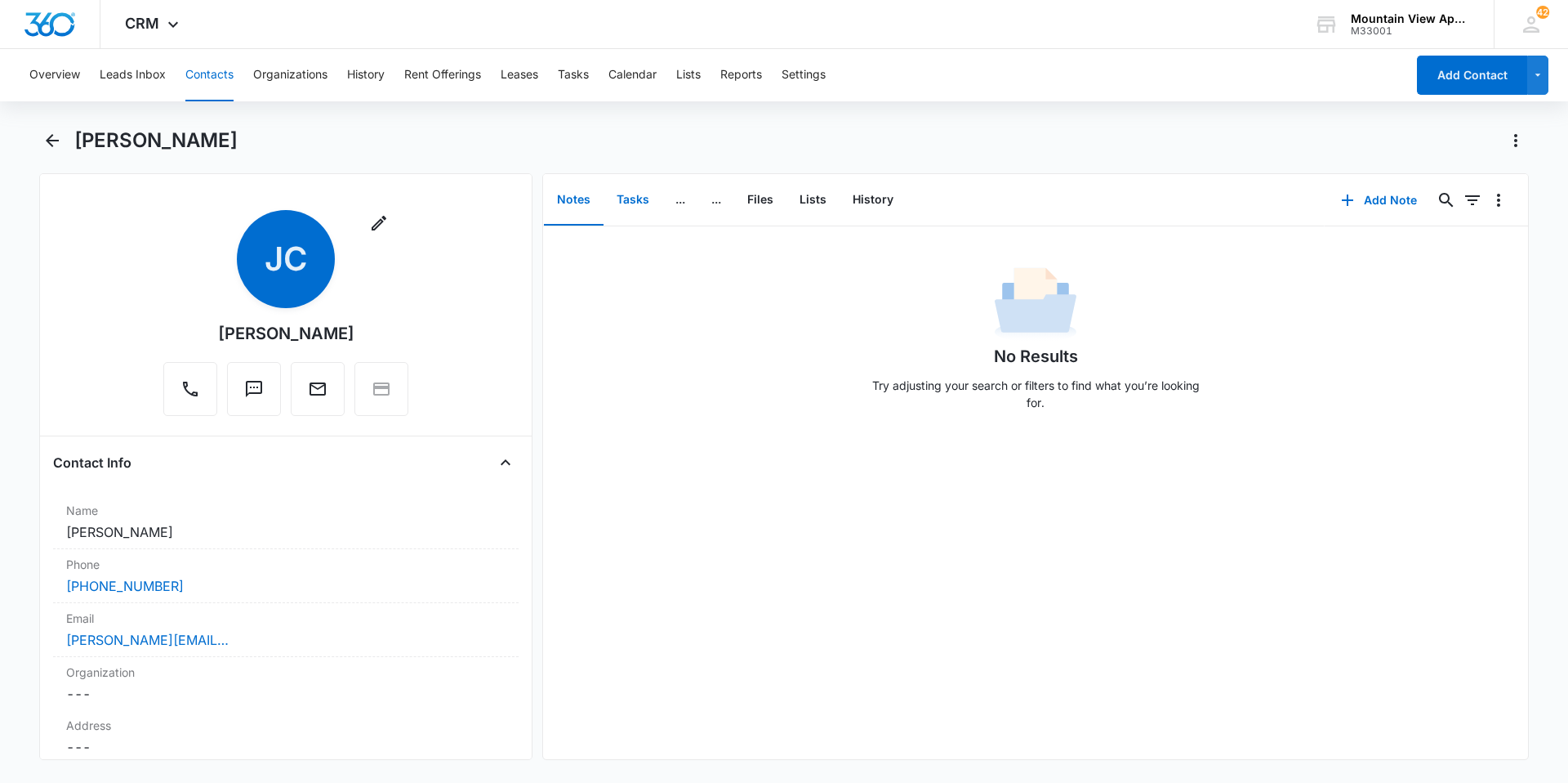
click at [635, 207] on button "Tasks" at bounding box center [633, 201] width 58 height 51
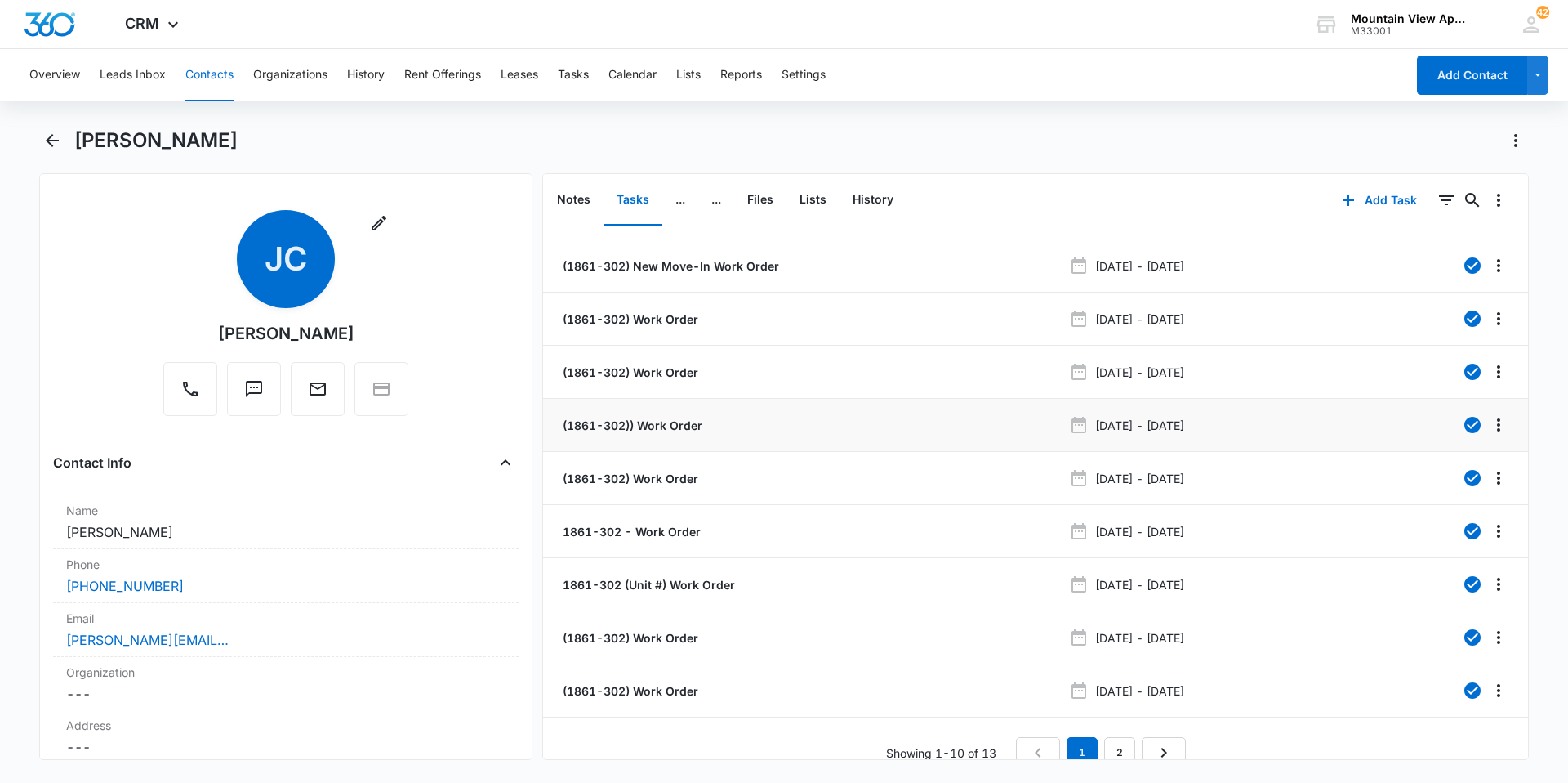
scroll to position [61, 0]
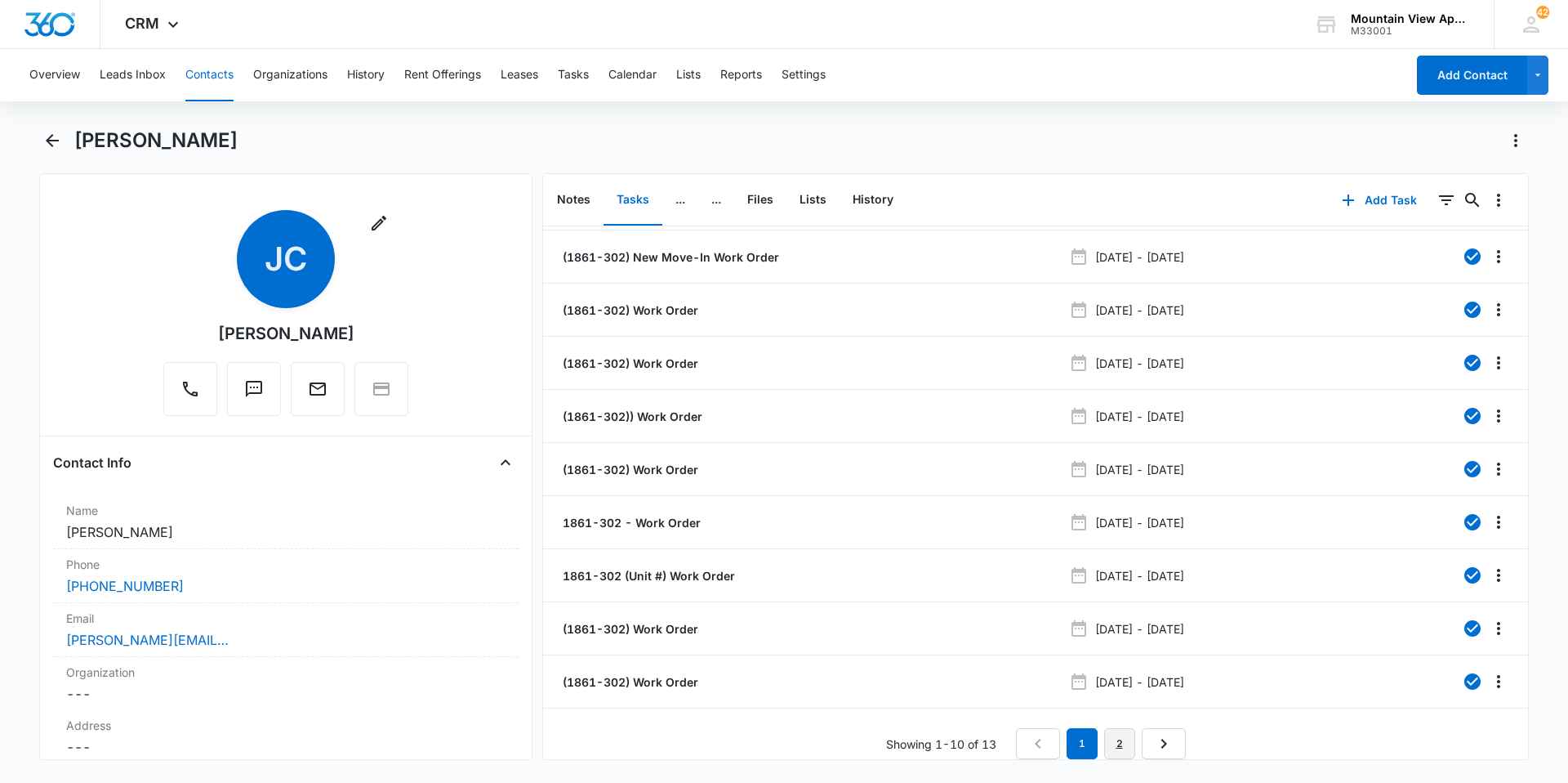
click at [1118, 728] on link "2" at bounding box center [1120, 744] width 31 height 31
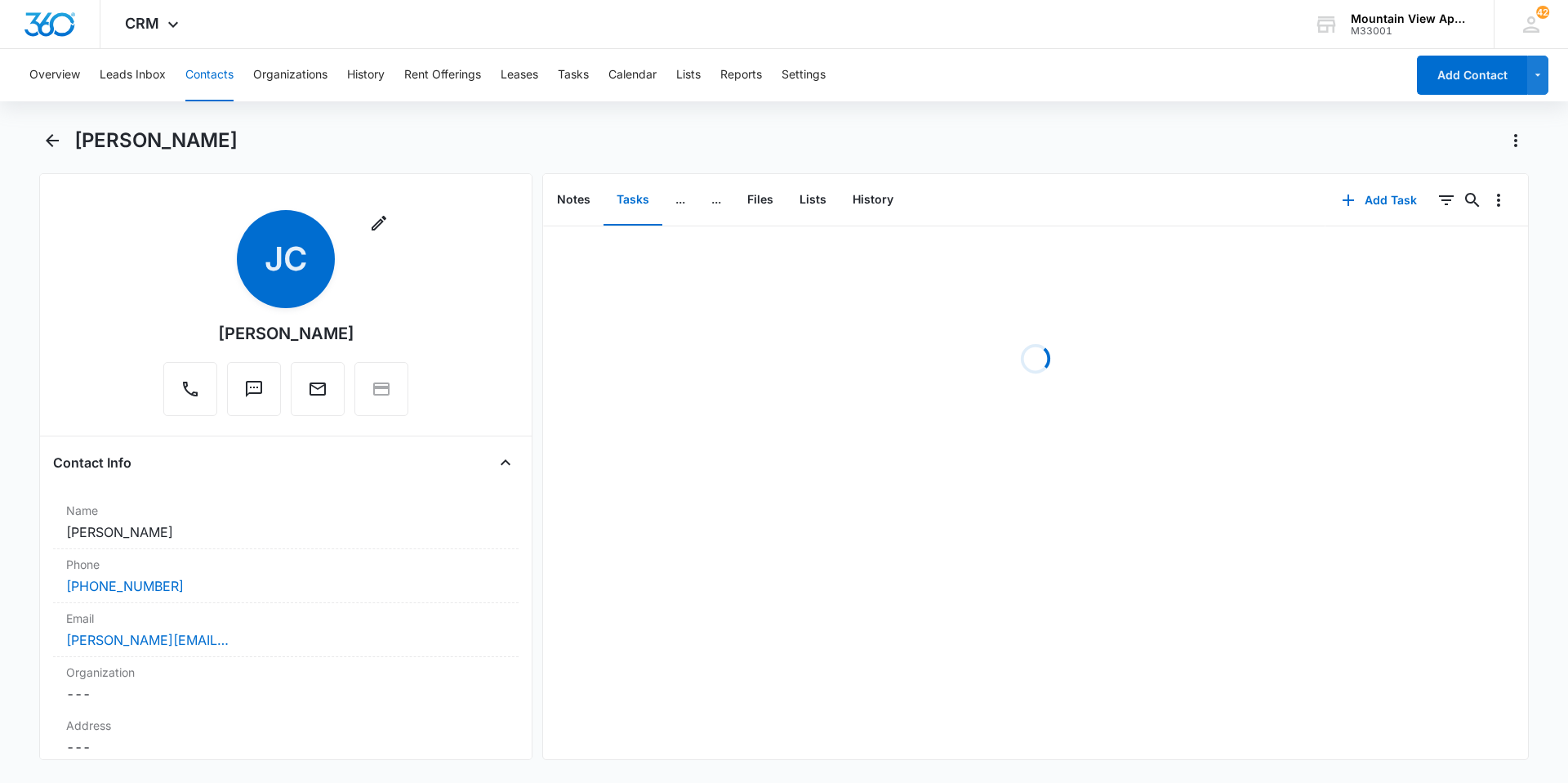
scroll to position [0, 0]
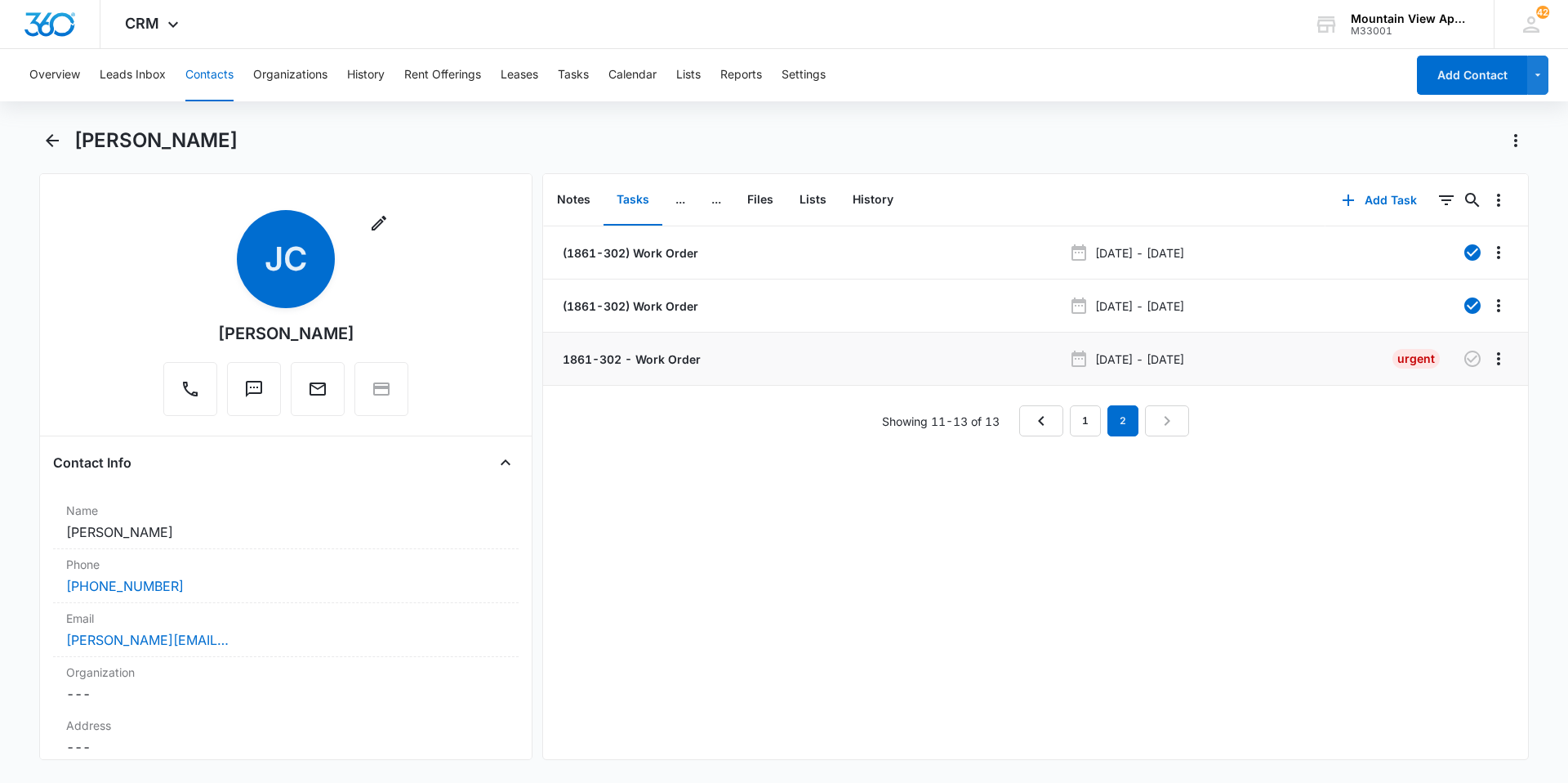
click at [665, 357] on p "1861-302 - Work Order" at bounding box center [630, 359] width 141 height 17
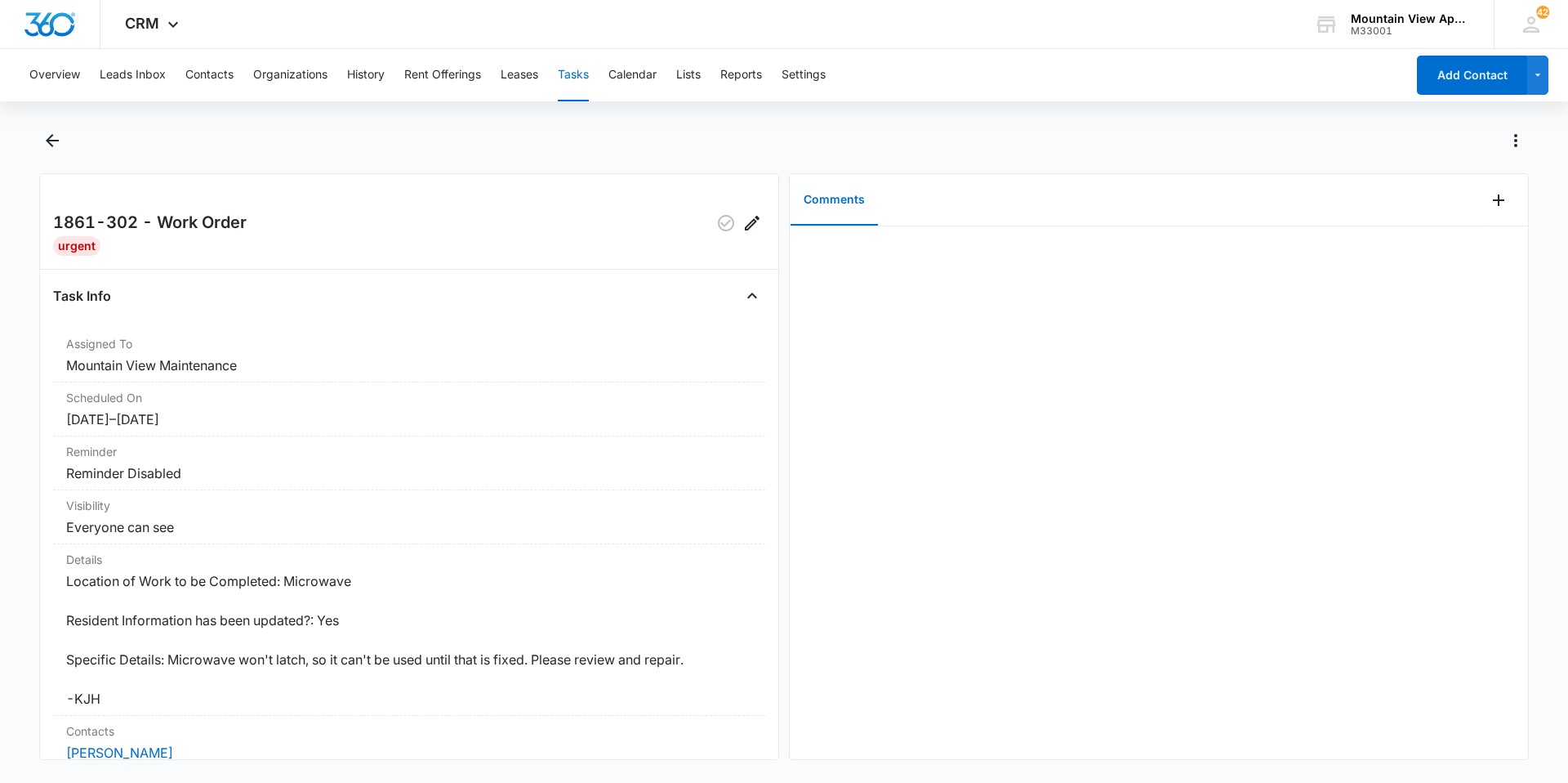
click at [566, 75] on button "Tasks" at bounding box center [574, 75] width 31 height 52
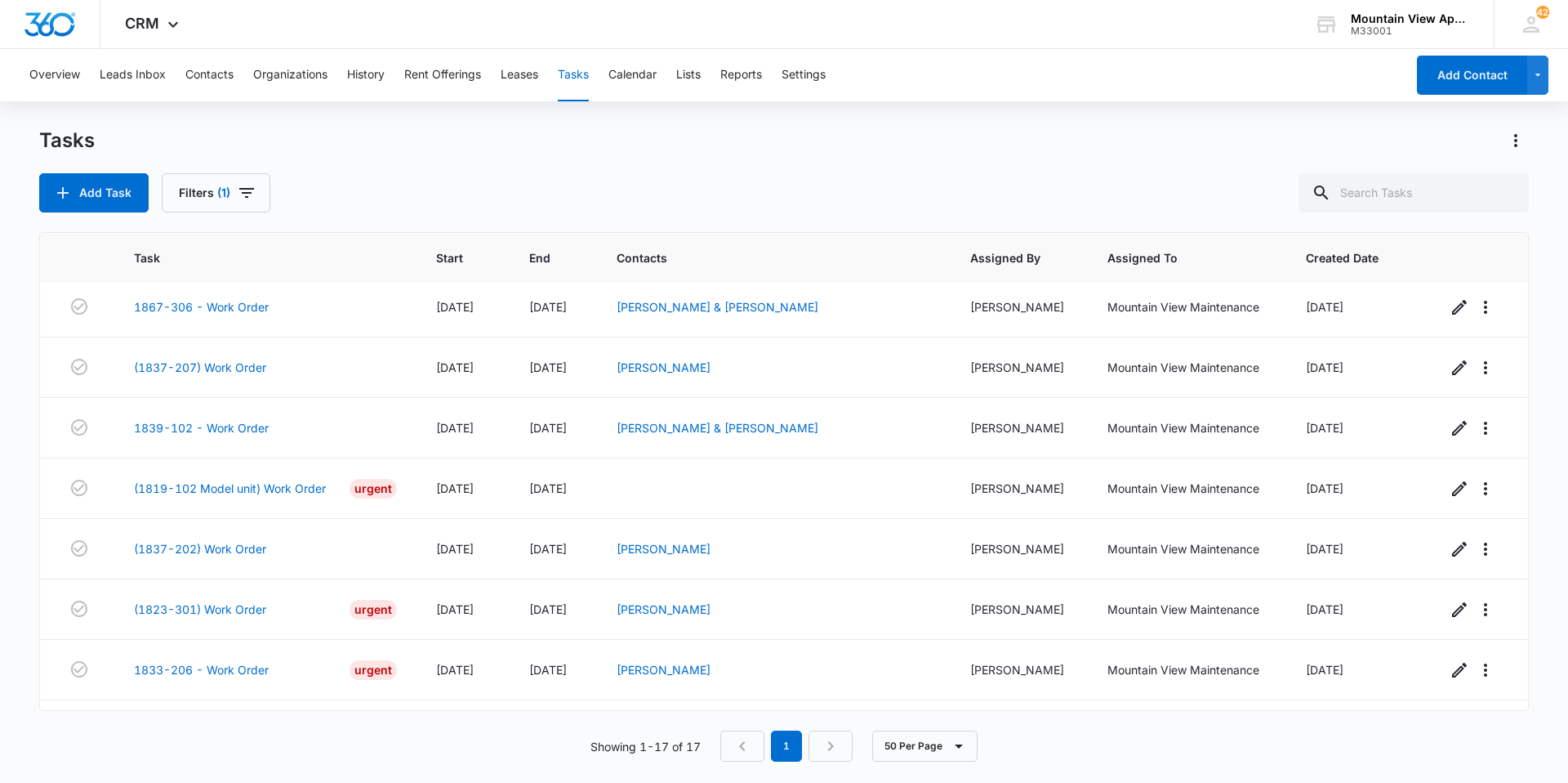
scroll to position [601, 0]
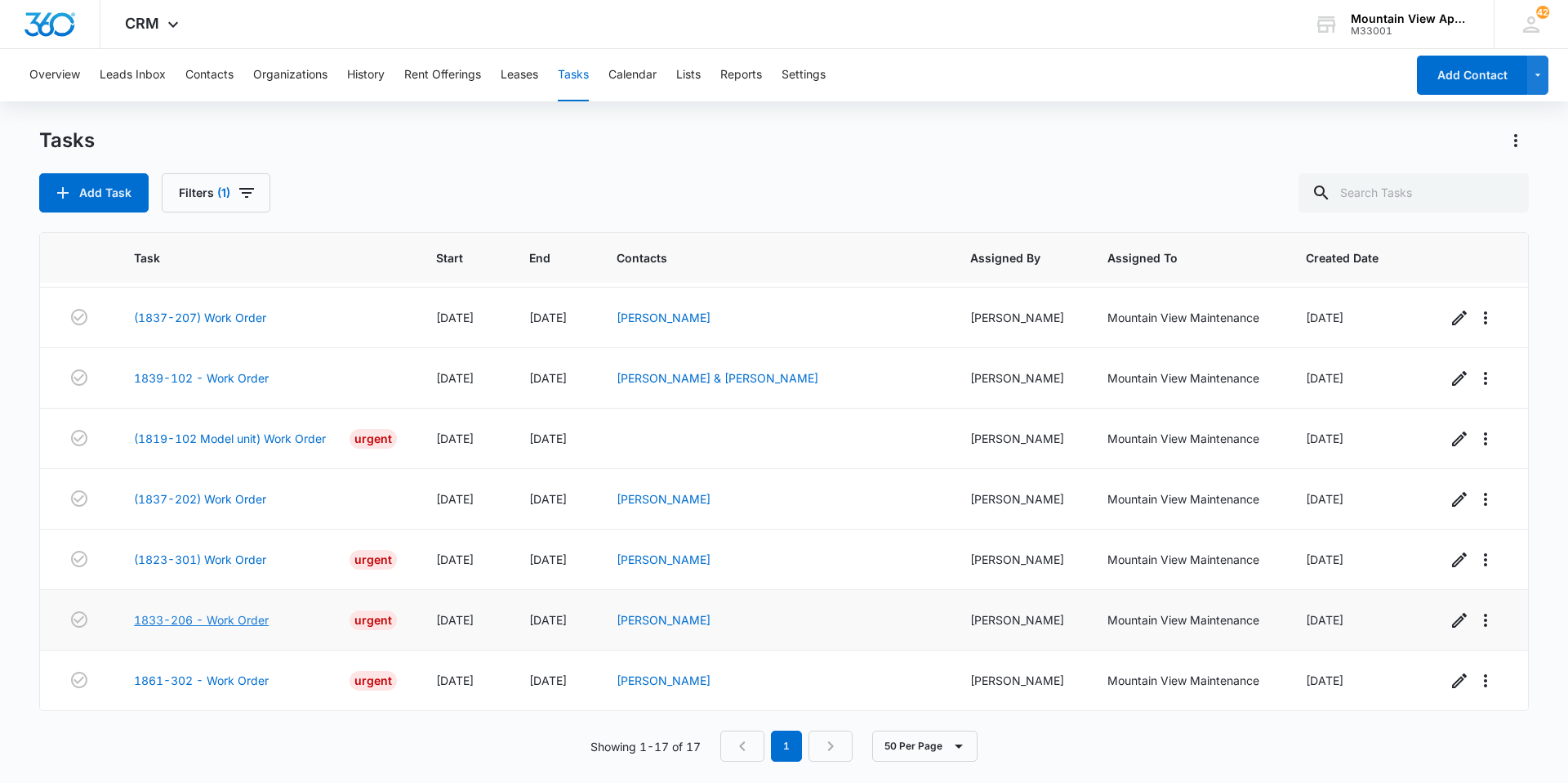
click at [219, 613] on link "1833-206 - Work Order" at bounding box center [201, 620] width 135 height 17
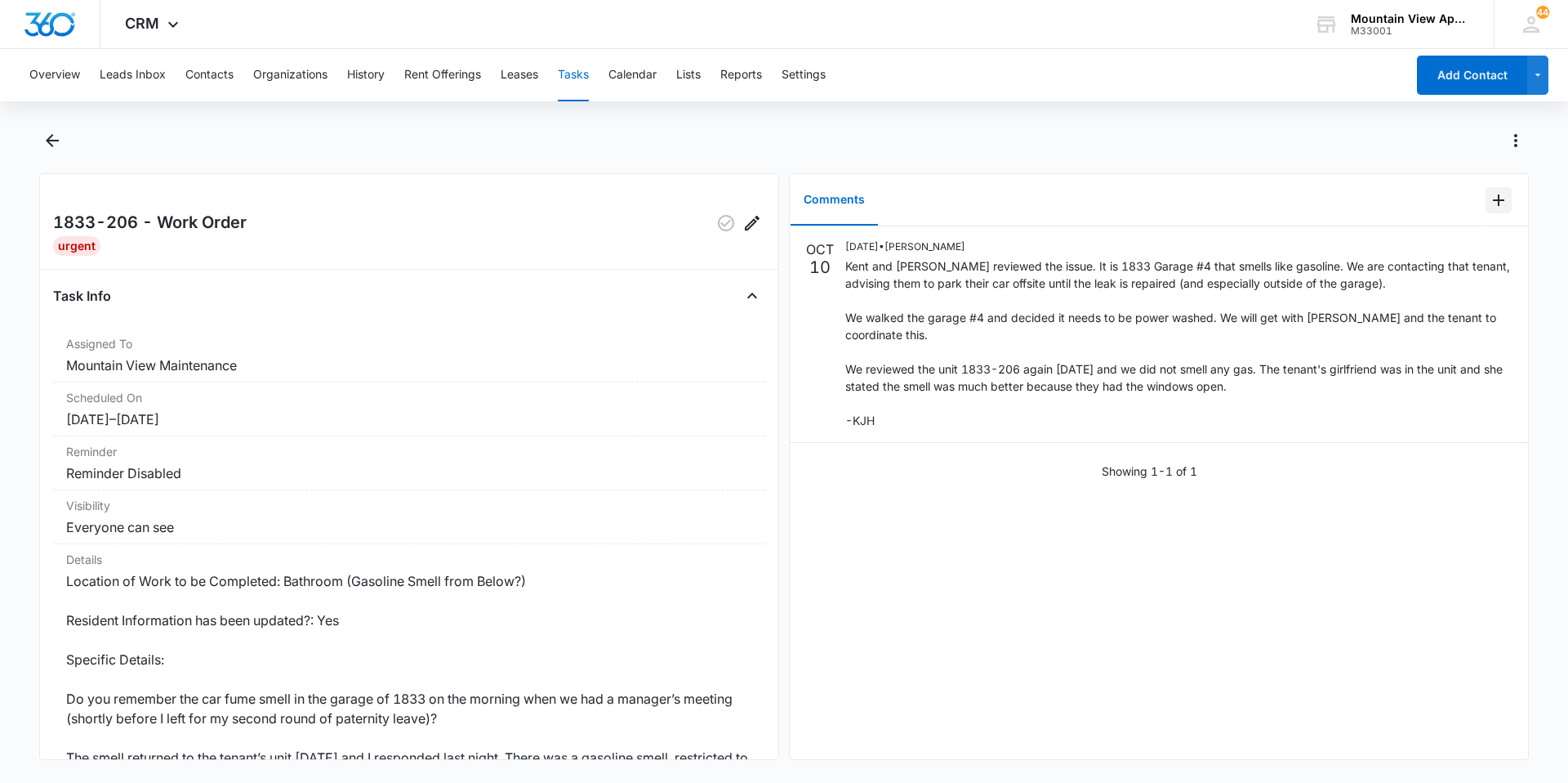
click at [1489, 196] on icon "Add Comment" at bounding box center [1498, 200] width 19 height 19
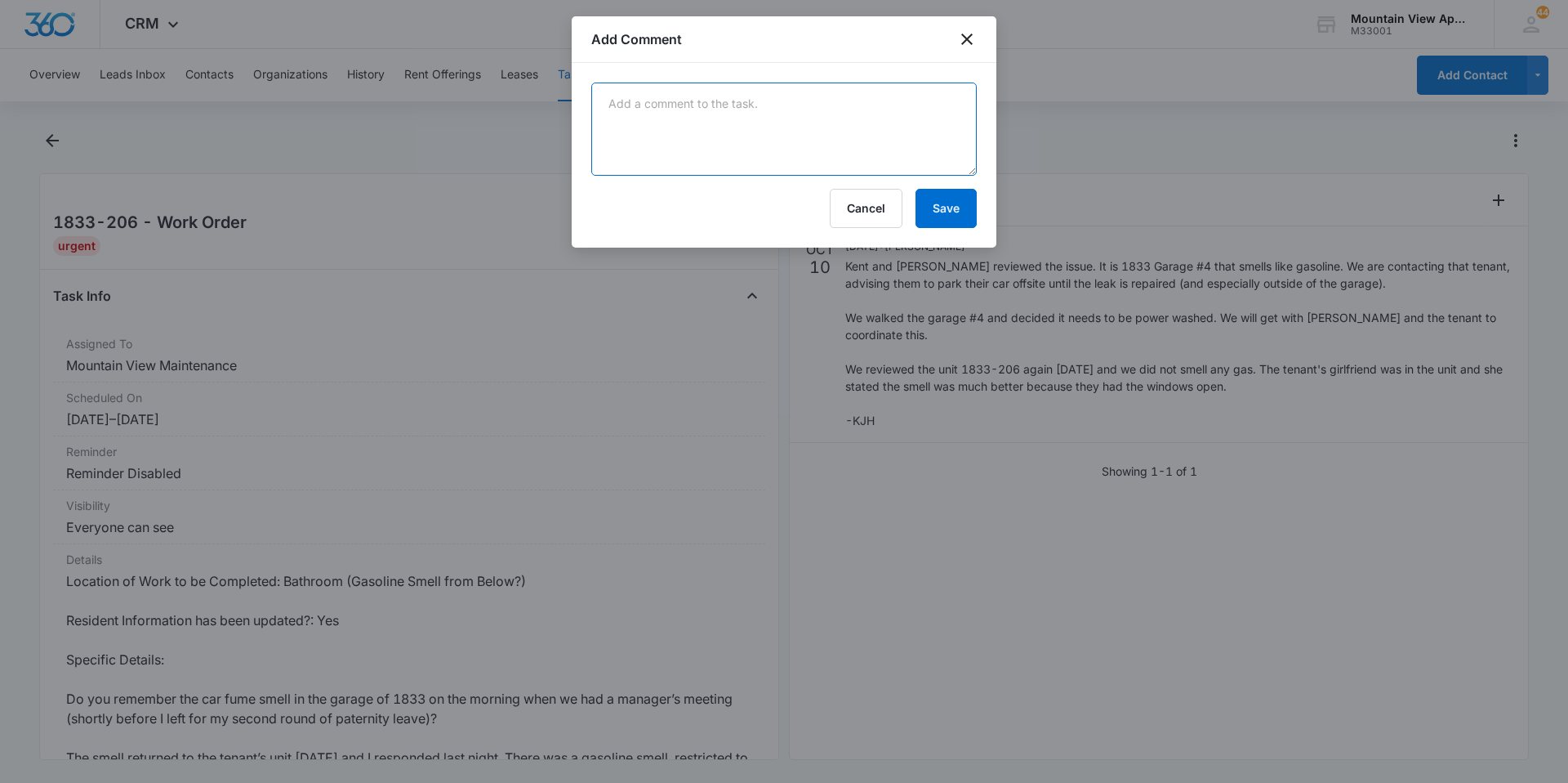
click at [899, 138] on textarea at bounding box center [784, 129] width 385 height 93
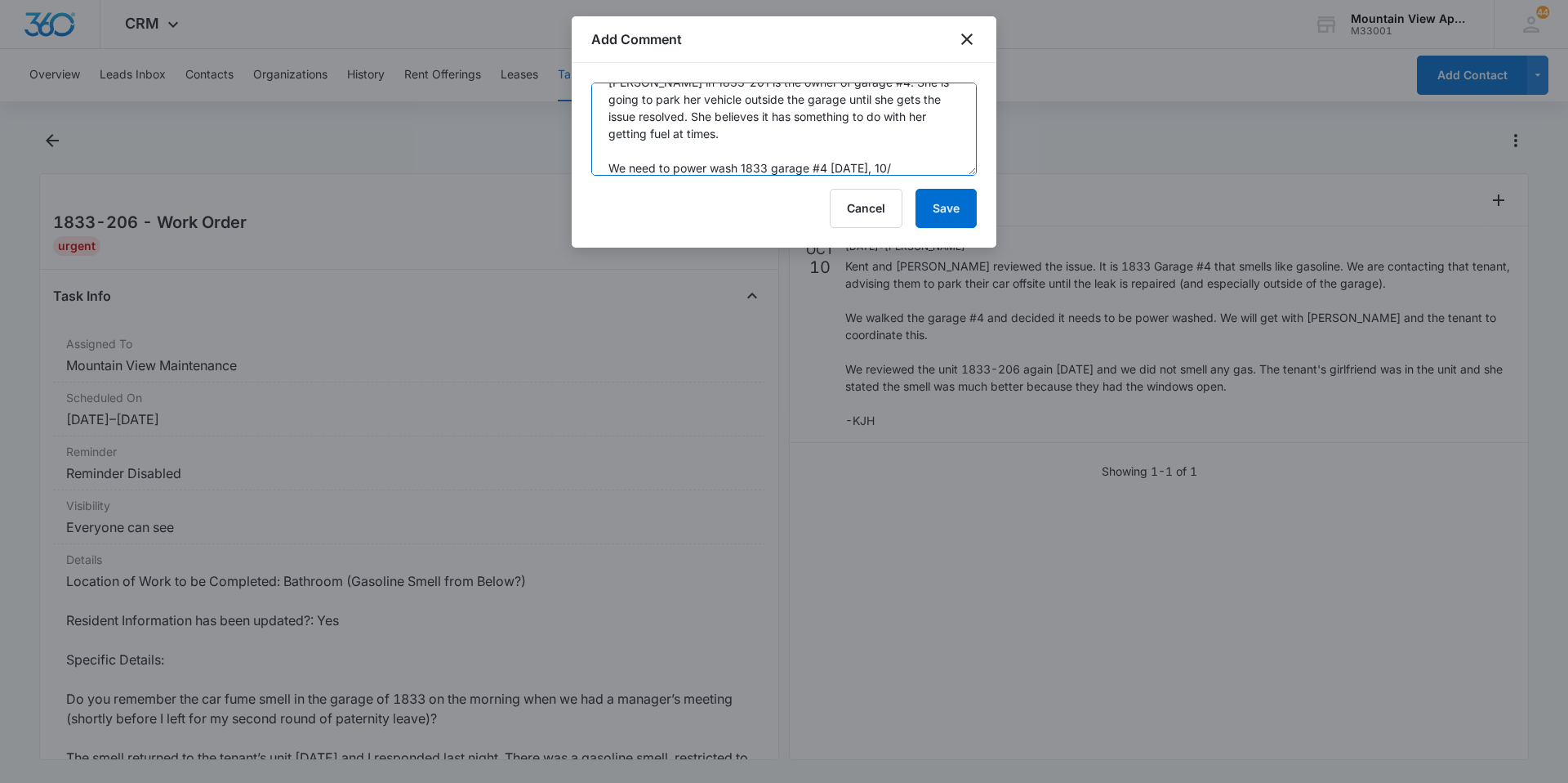
click at [939, 161] on textarea "[PERSON_NAME] in 1833-201 is the owner of garage #4. She is going to park her v…" at bounding box center [784, 129] width 385 height 93
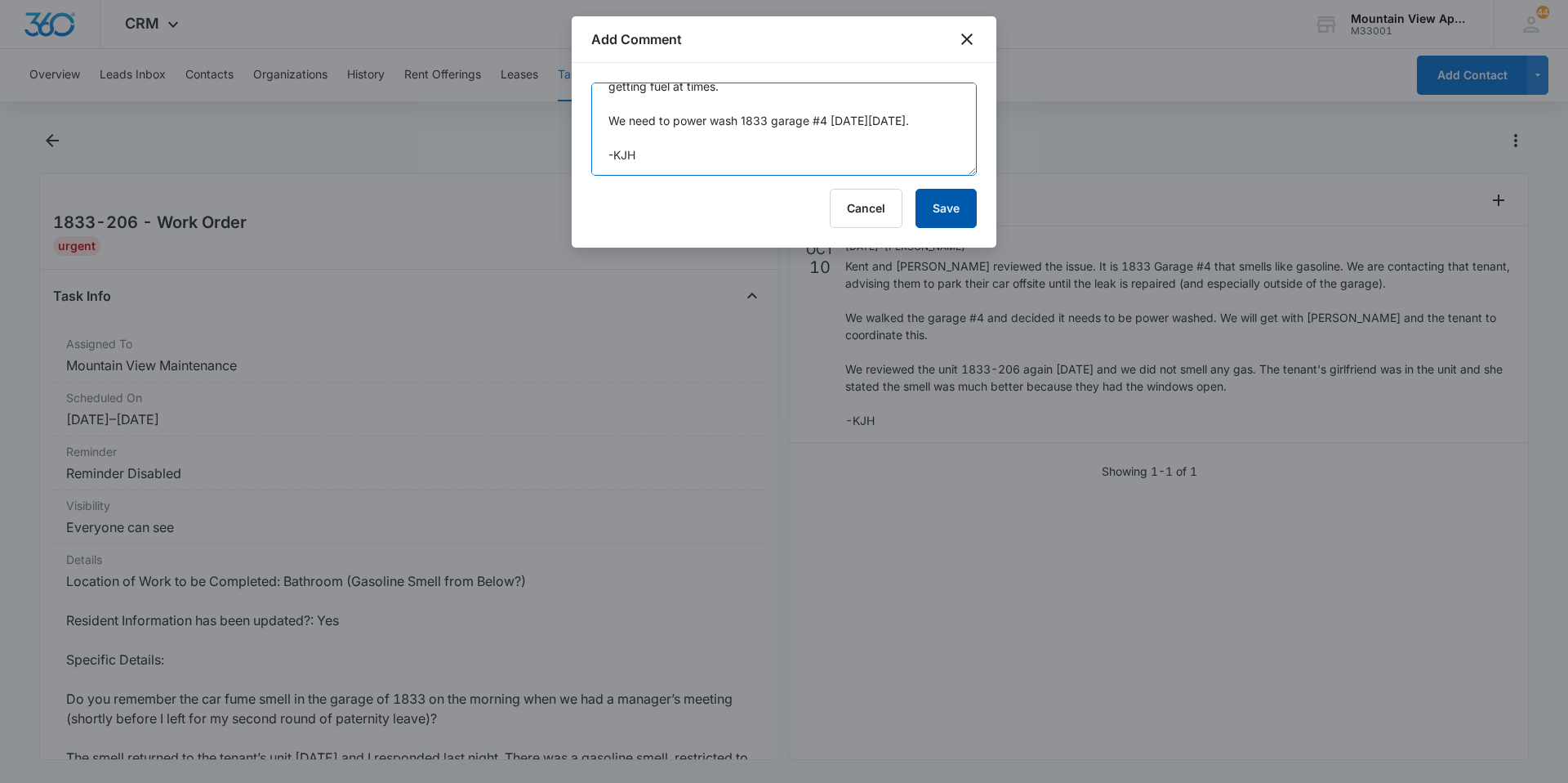
type textarea "Michelle Peil in 1833-201 is the owner of garage #4. She is going to park her v…"
click at [942, 190] on button "Save" at bounding box center [946, 208] width 61 height 39
